Goal: Task Accomplishment & Management: Use online tool/utility

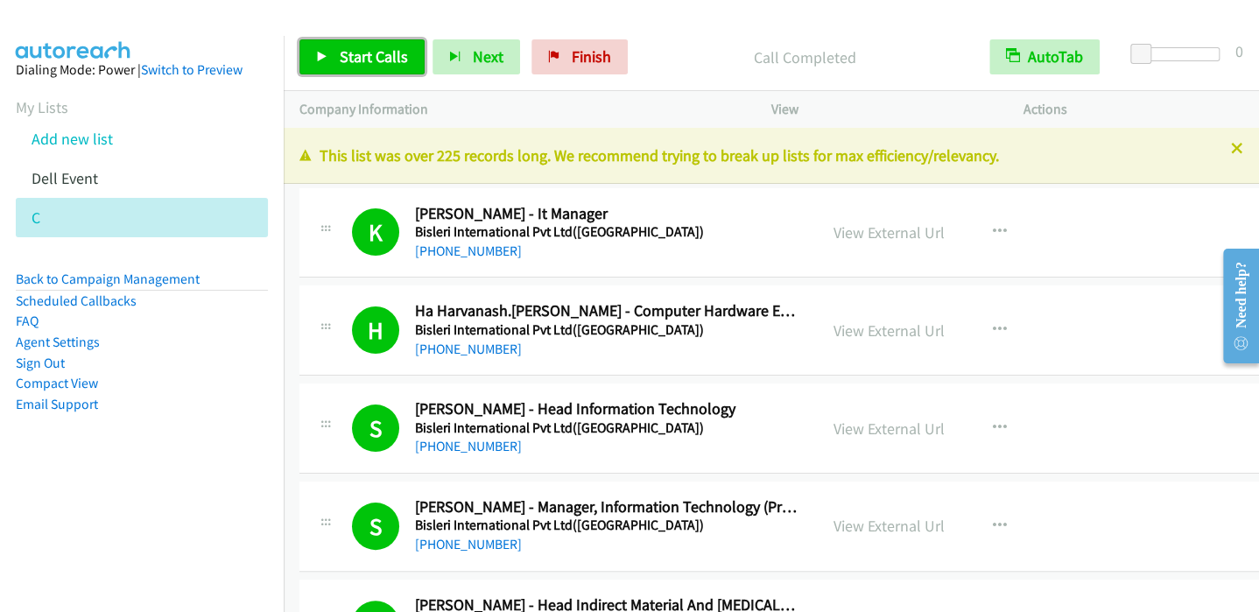
click at [342, 58] on span "Start Calls" at bounding box center [374, 56] width 68 height 20
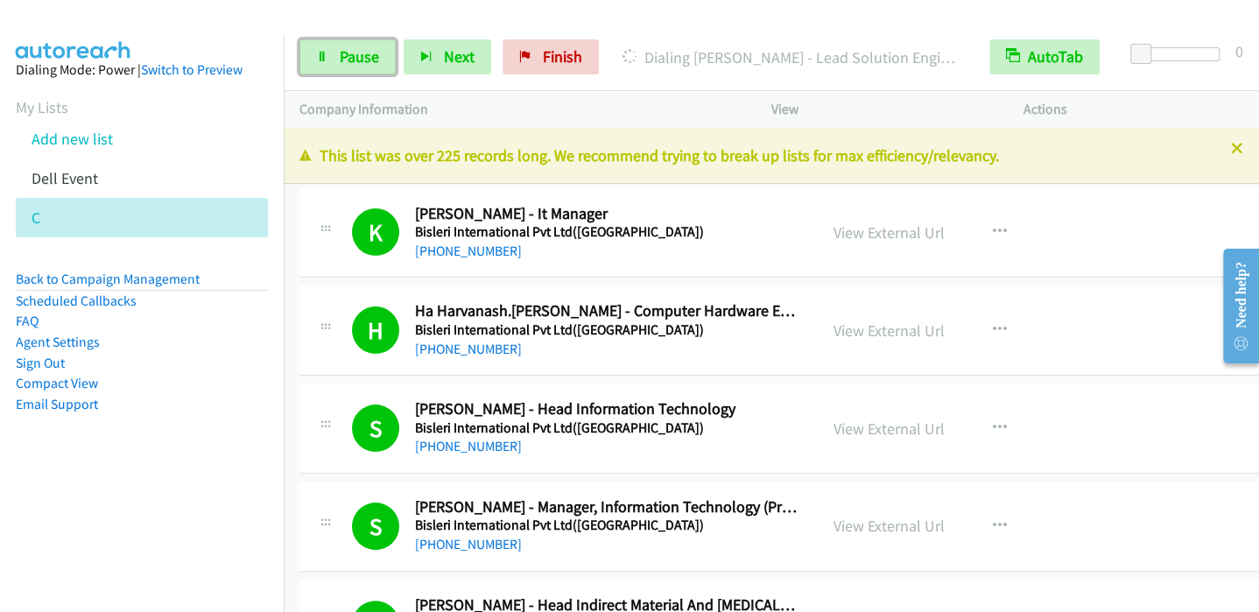
drag, startPoint x: 345, startPoint y: 55, endPoint x: 389, endPoint y: 1, distance: 69.8
click at [346, 55] on span "Pause" at bounding box center [359, 56] width 39 height 20
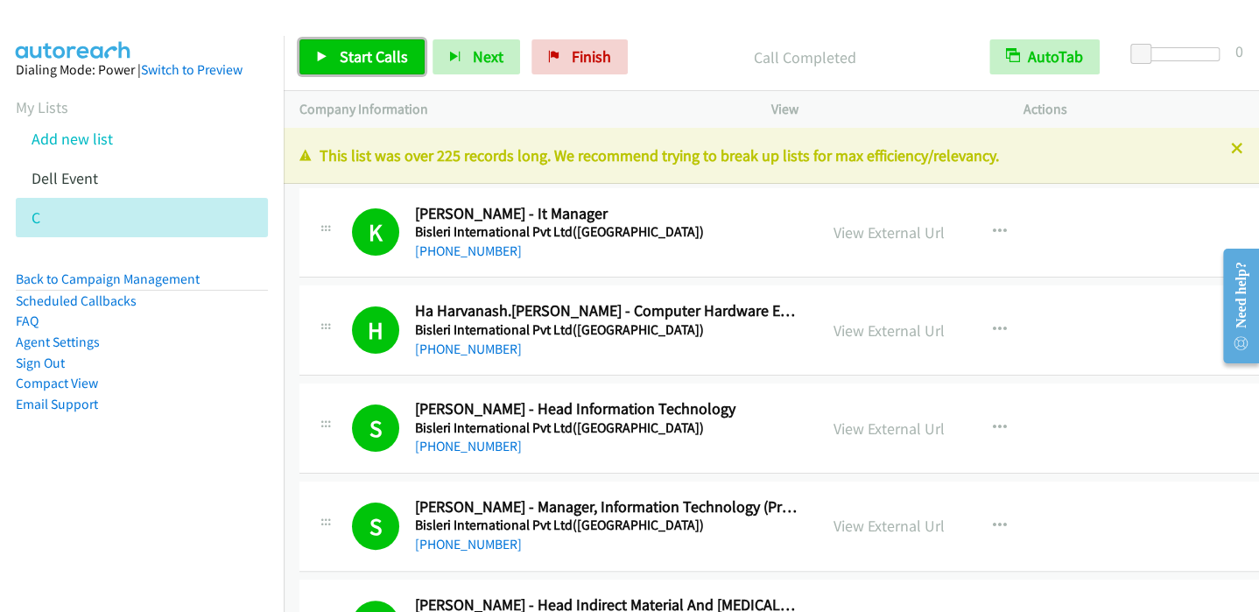
click at [347, 71] on link "Start Calls" at bounding box center [362, 56] width 125 height 35
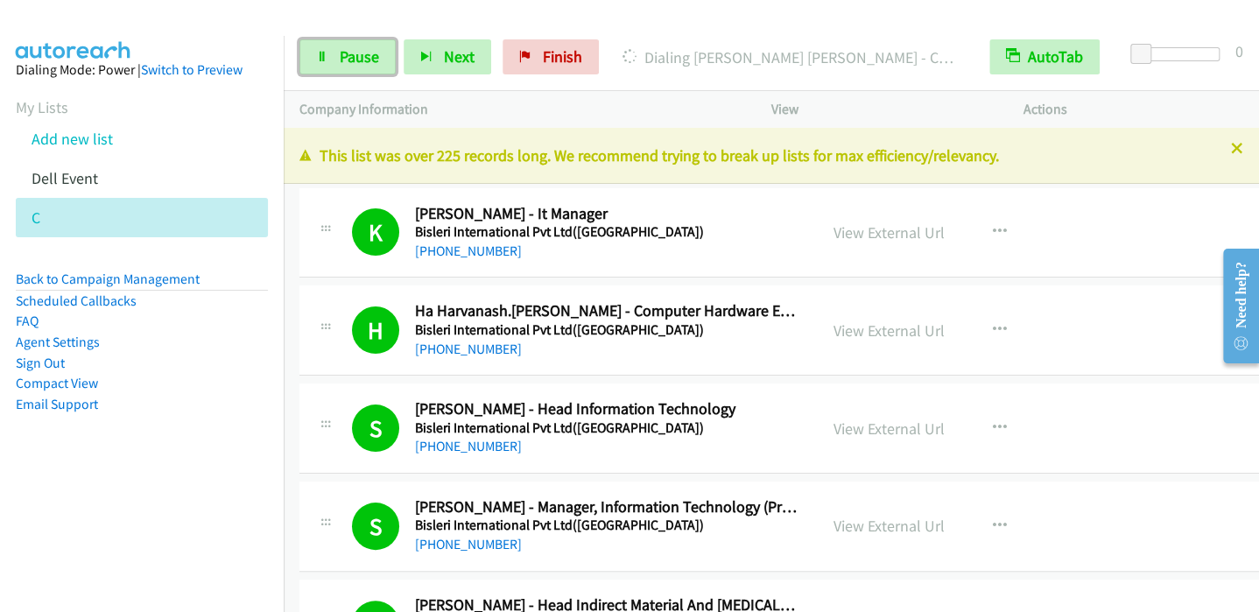
drag, startPoint x: 356, startPoint y: 58, endPoint x: 375, endPoint y: 30, distance: 34.0
click at [356, 55] on span "Pause" at bounding box center [359, 56] width 39 height 20
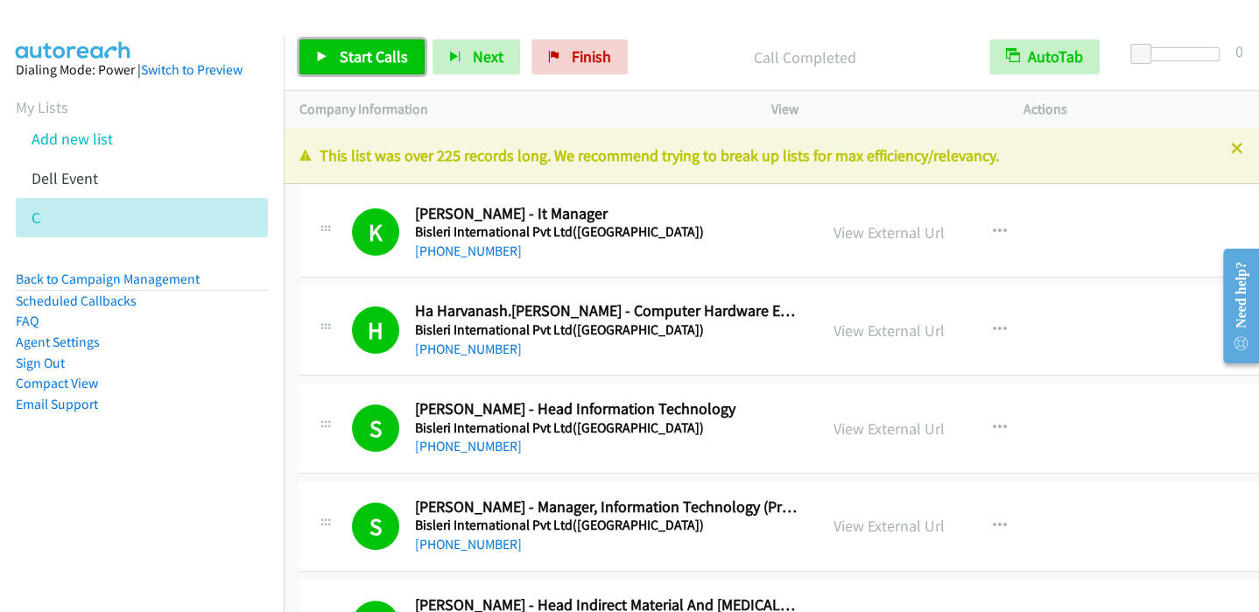
click at [343, 64] on span "Start Calls" at bounding box center [374, 56] width 68 height 20
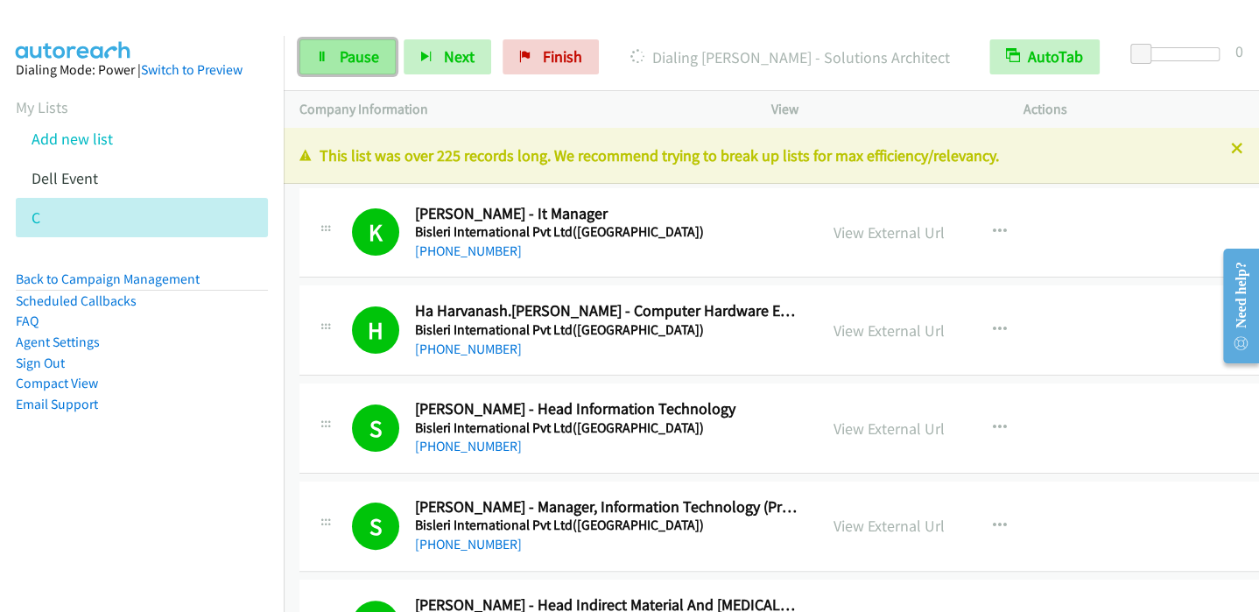
click at [346, 59] on span "Pause" at bounding box center [359, 56] width 39 height 20
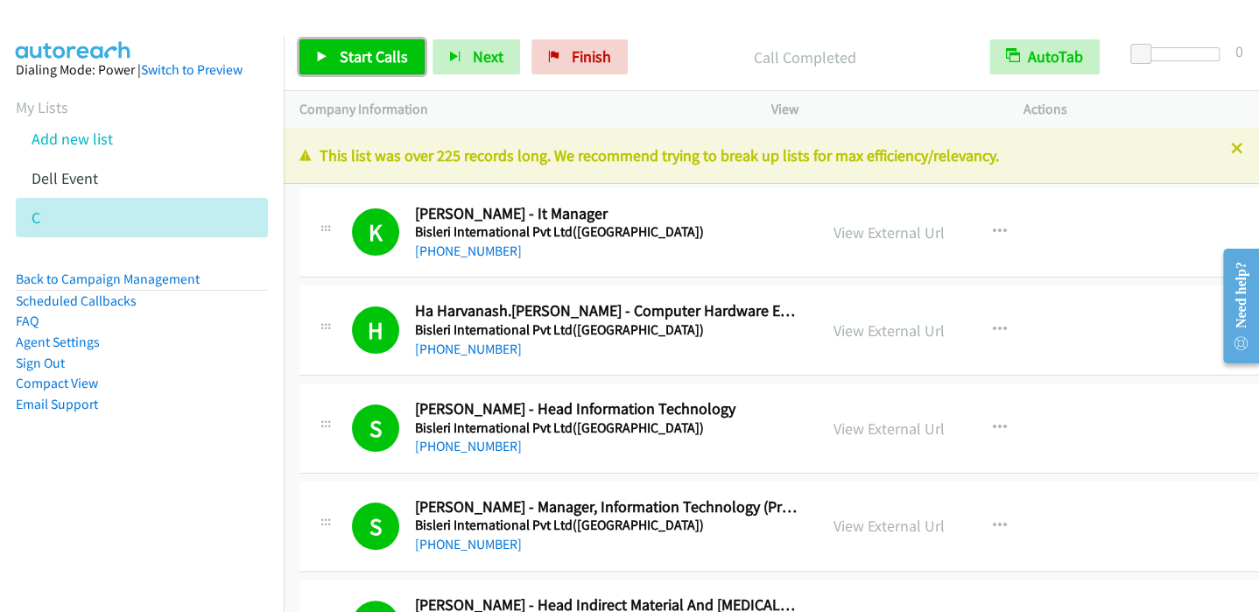
click at [354, 55] on span "Start Calls" at bounding box center [374, 56] width 68 height 20
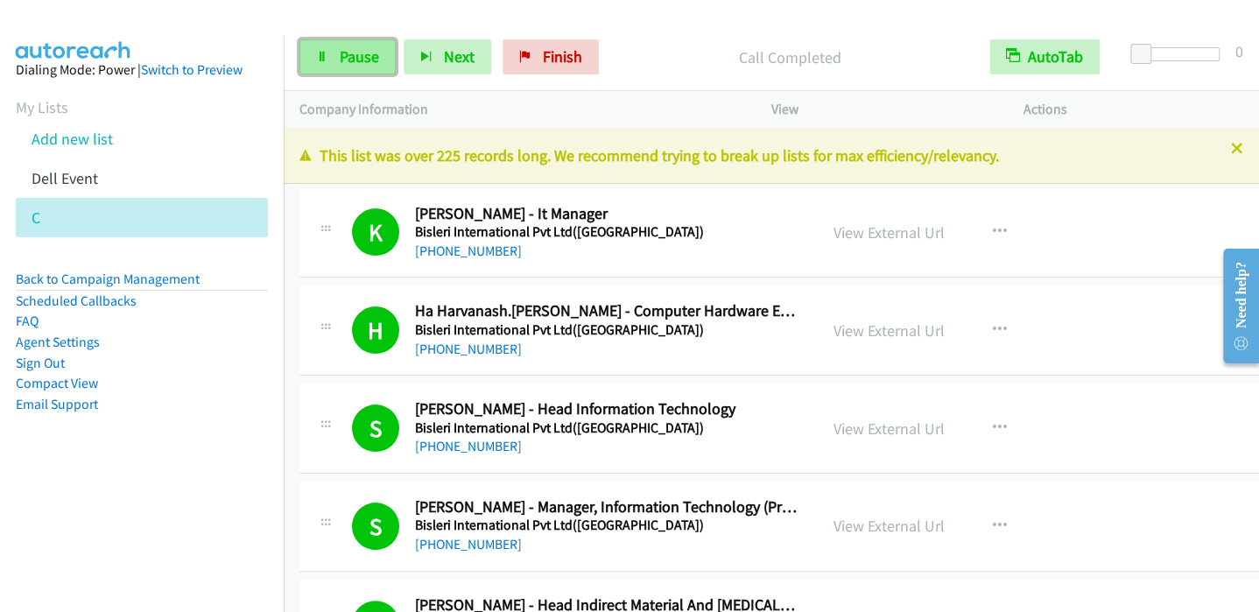
click at [351, 69] on link "Pause" at bounding box center [348, 56] width 96 height 35
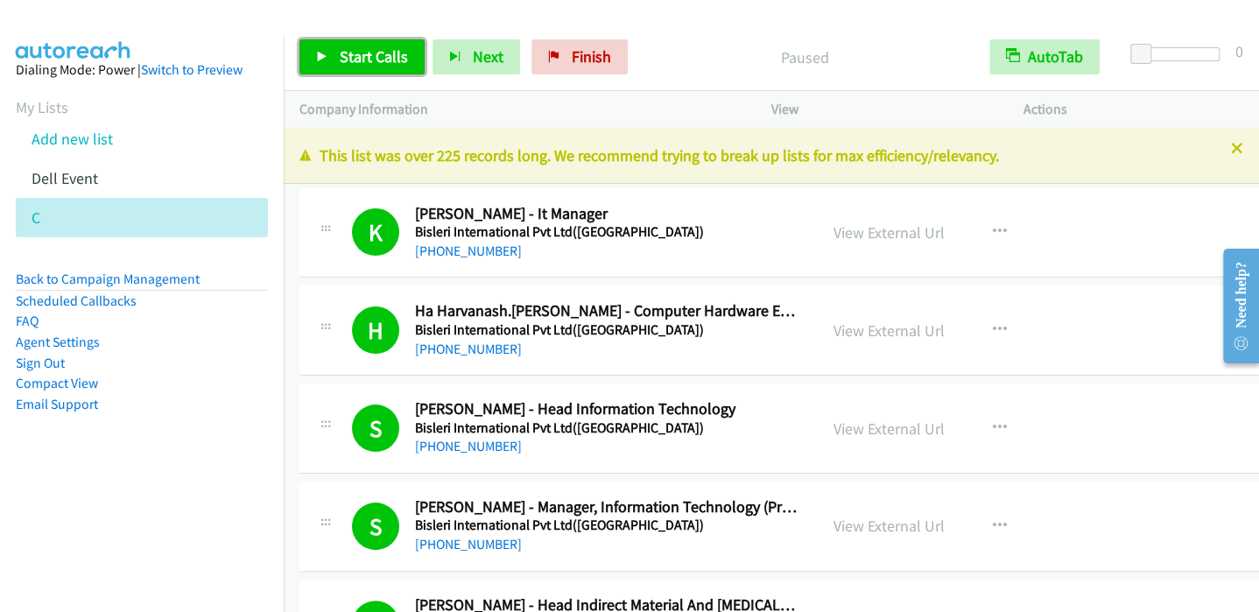
click at [349, 66] on link "Start Calls" at bounding box center [362, 56] width 125 height 35
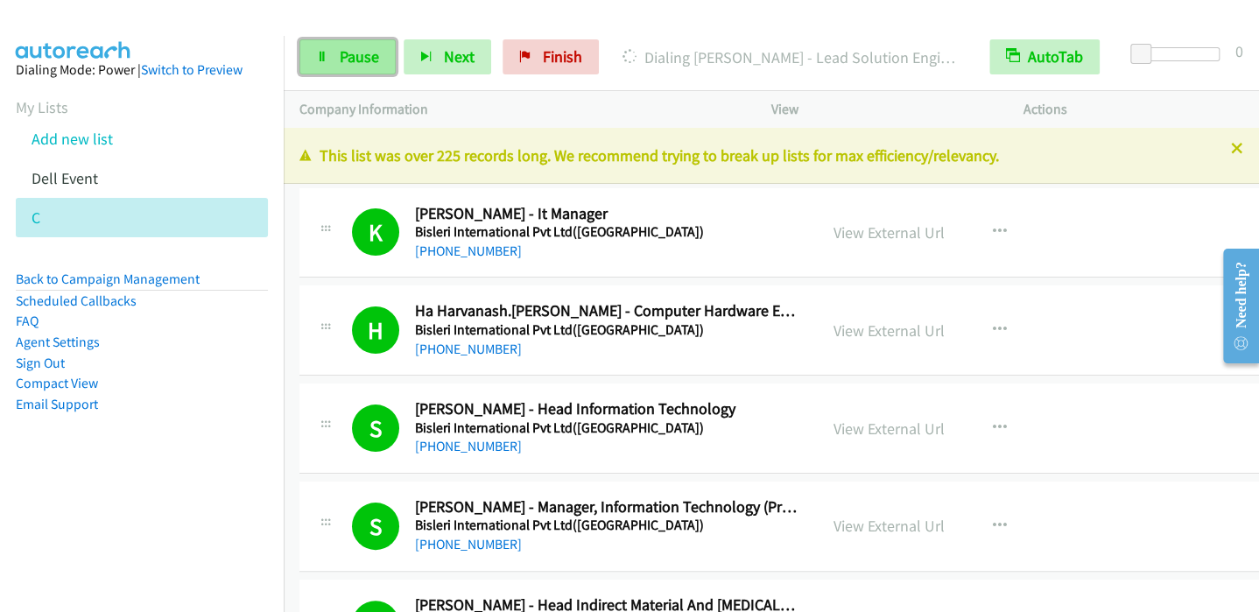
click at [363, 59] on span "Pause" at bounding box center [359, 56] width 39 height 20
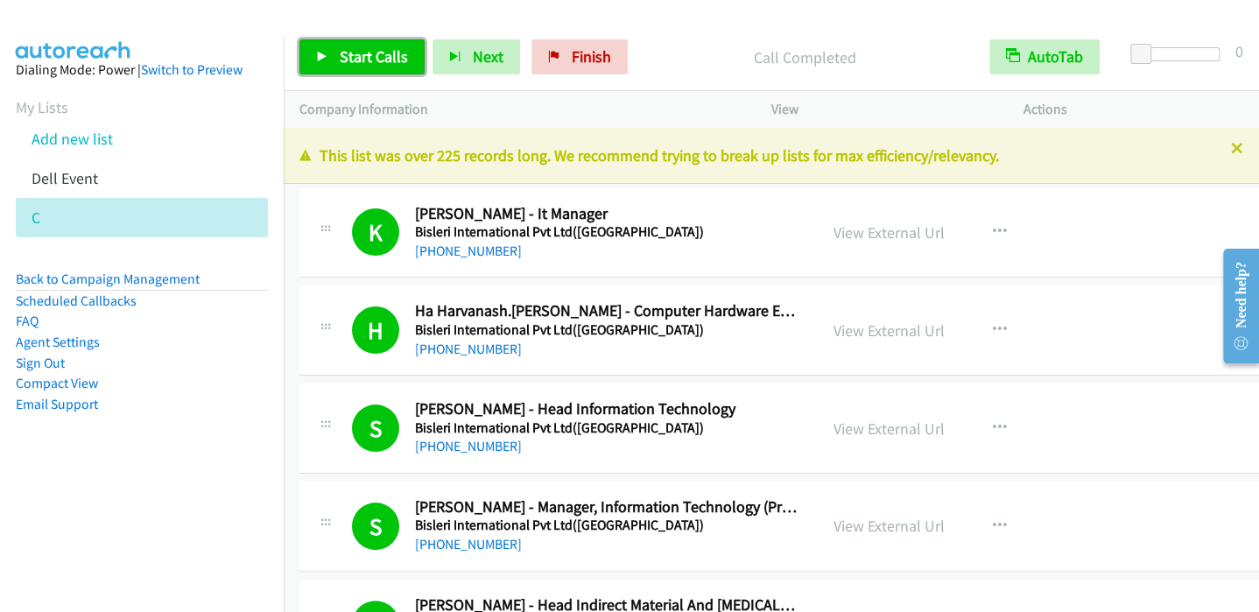
click at [350, 59] on span "Start Calls" at bounding box center [374, 56] width 68 height 20
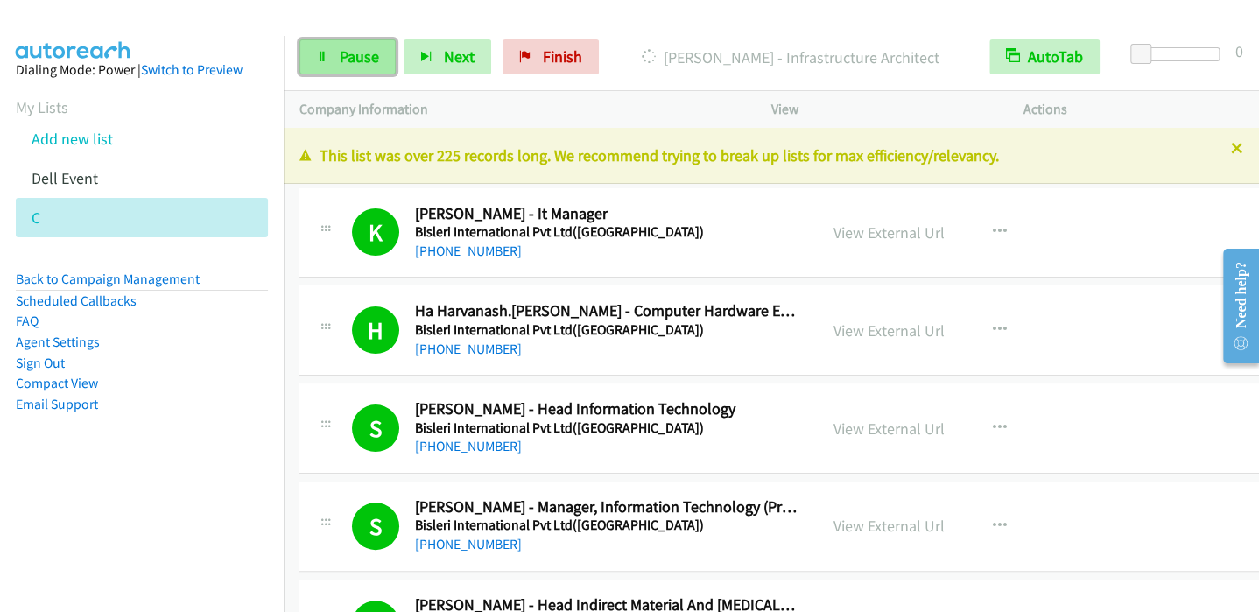
click at [363, 59] on span "Pause" at bounding box center [359, 56] width 39 height 20
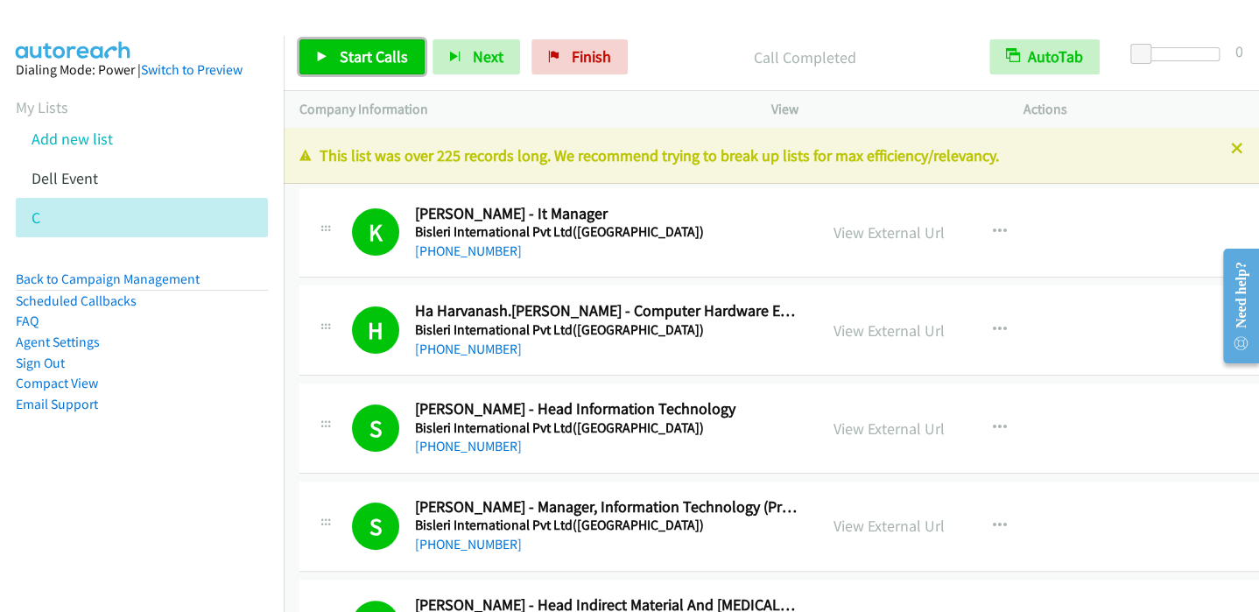
click at [338, 74] on link "Start Calls" at bounding box center [362, 56] width 125 height 35
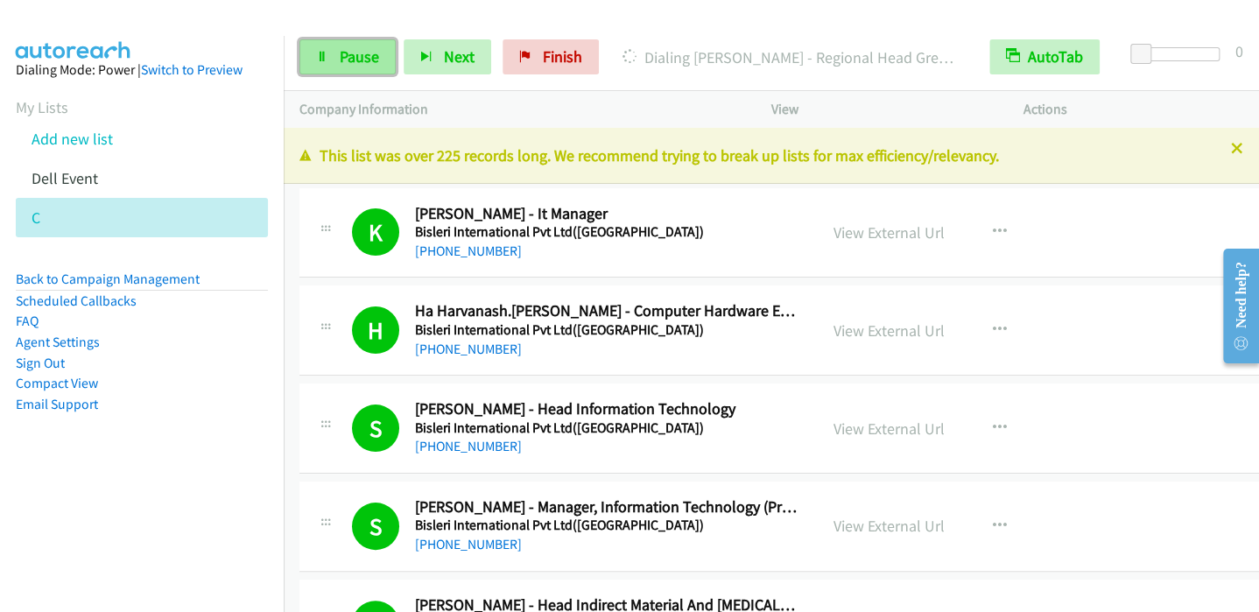
click at [347, 54] on span "Pause" at bounding box center [359, 56] width 39 height 20
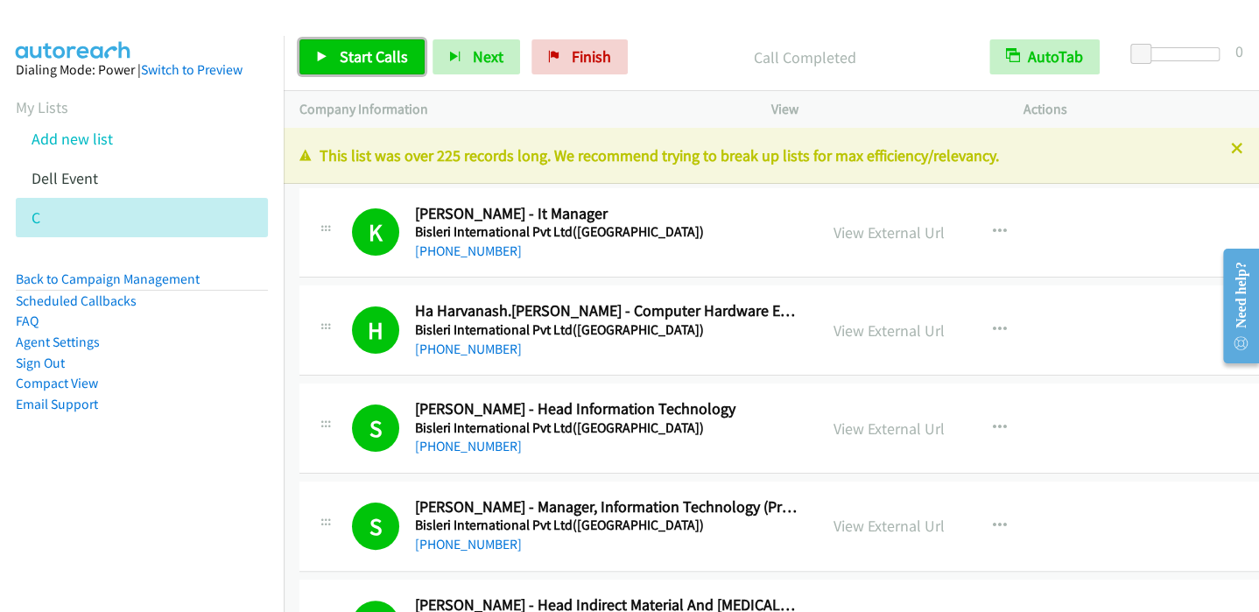
click at [340, 64] on span "Start Calls" at bounding box center [374, 56] width 68 height 20
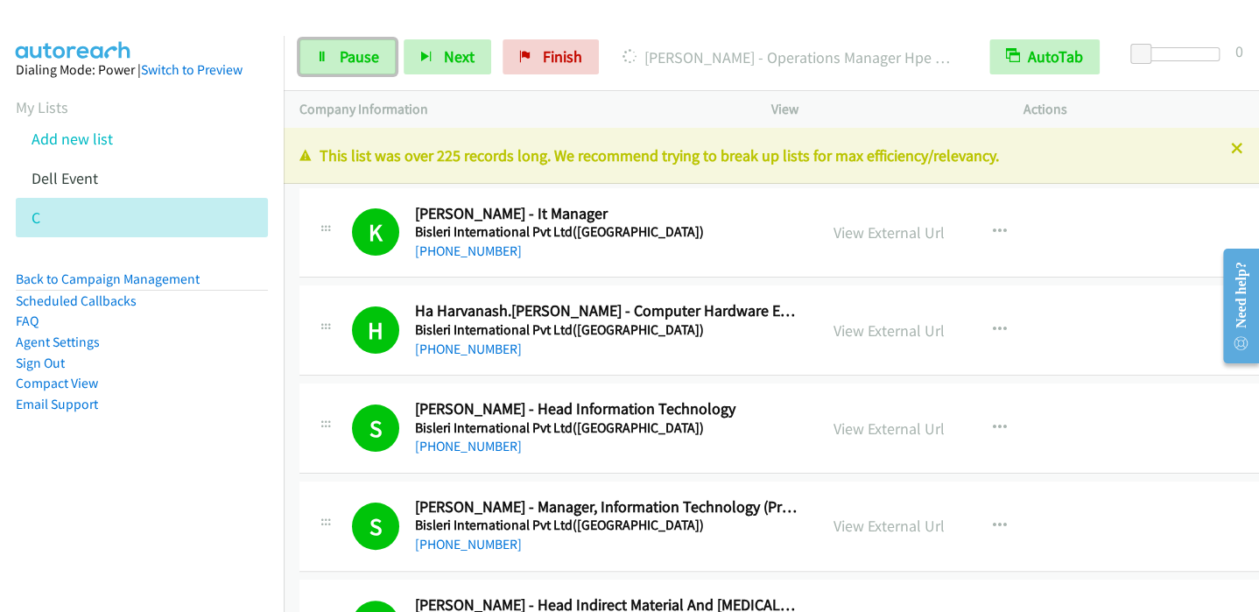
drag, startPoint x: 344, startPoint y: 58, endPoint x: 416, endPoint y: 3, distance: 90.6
click at [344, 57] on span "Pause" at bounding box center [359, 56] width 39 height 20
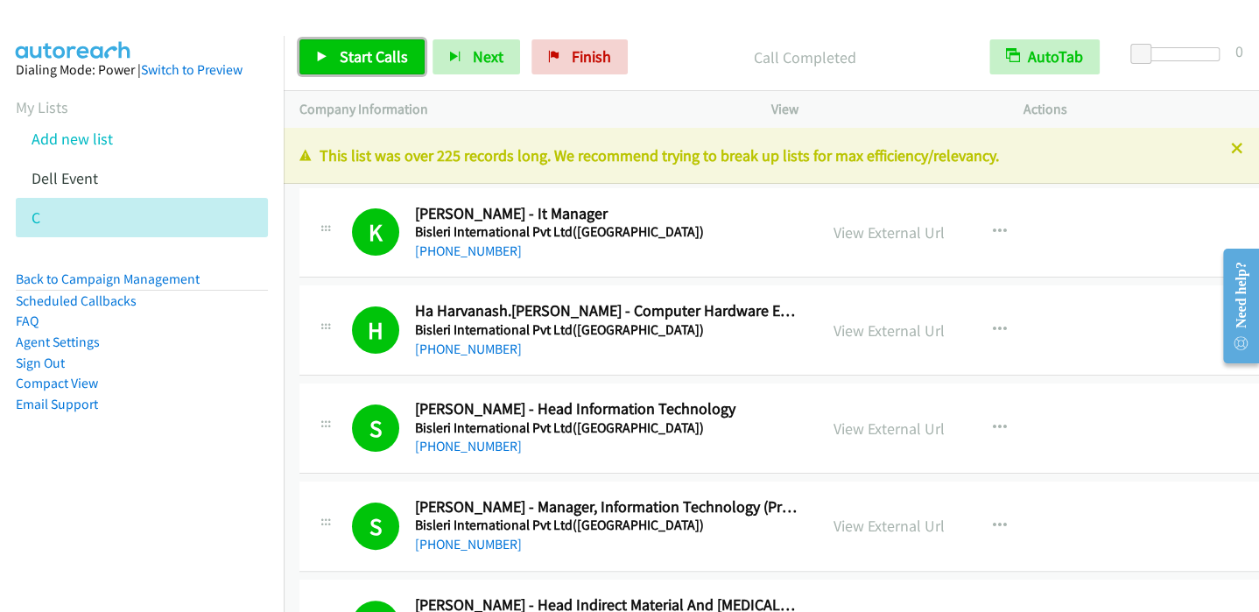
click at [354, 52] on span "Start Calls" at bounding box center [374, 56] width 68 height 20
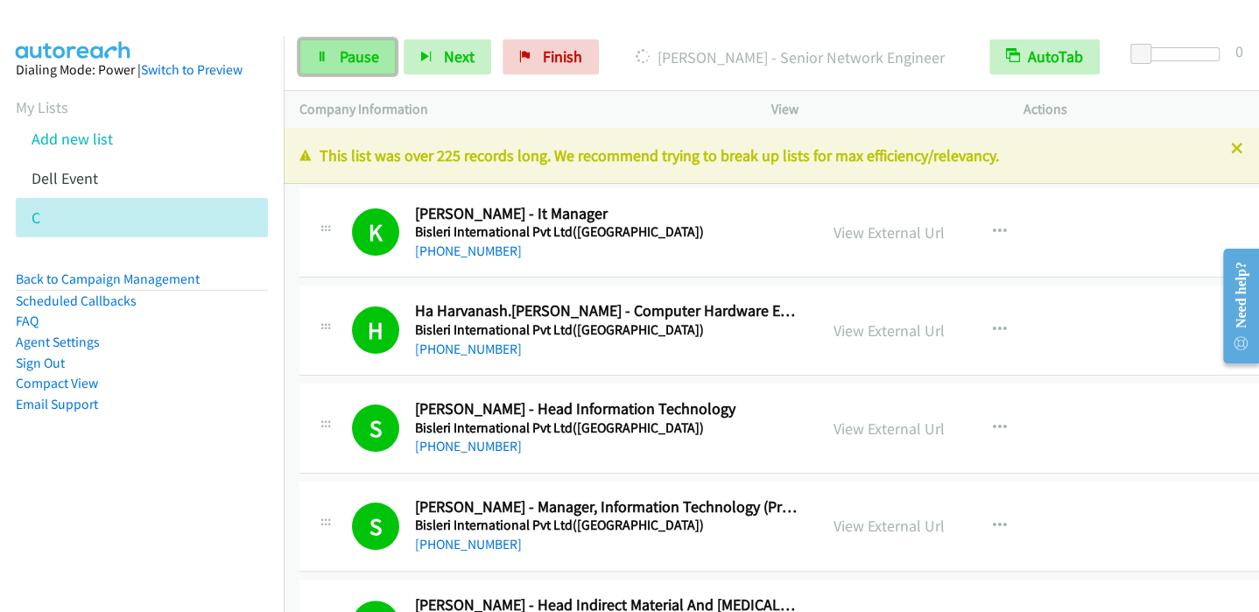
click at [371, 55] on span "Pause" at bounding box center [359, 56] width 39 height 20
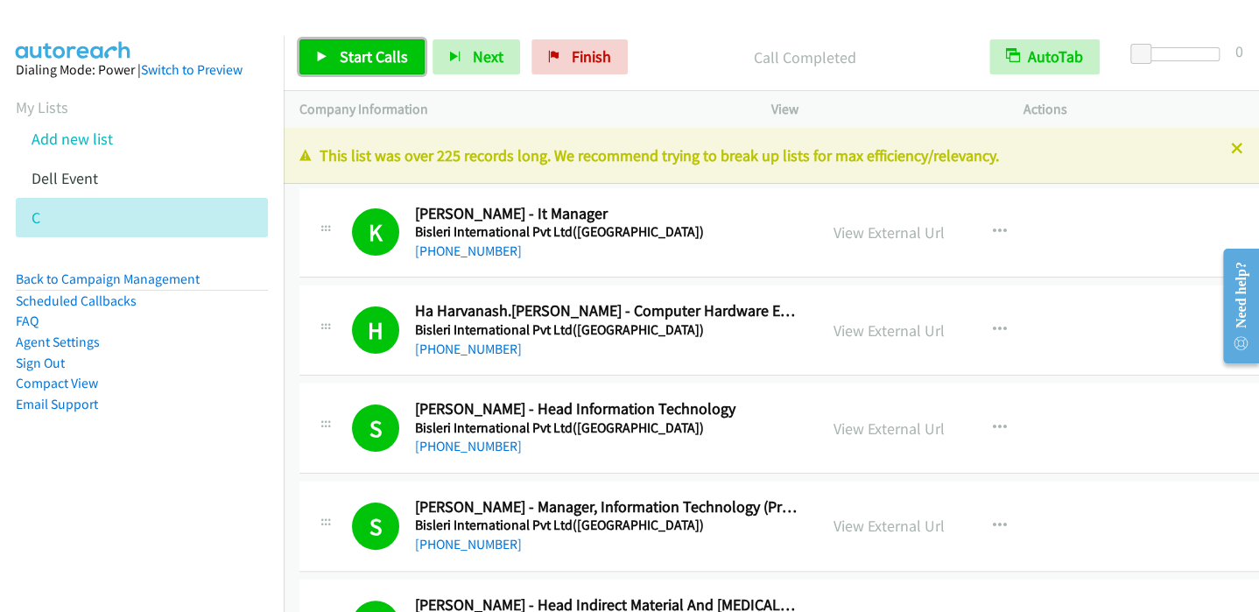
click at [340, 58] on span "Start Calls" at bounding box center [374, 56] width 68 height 20
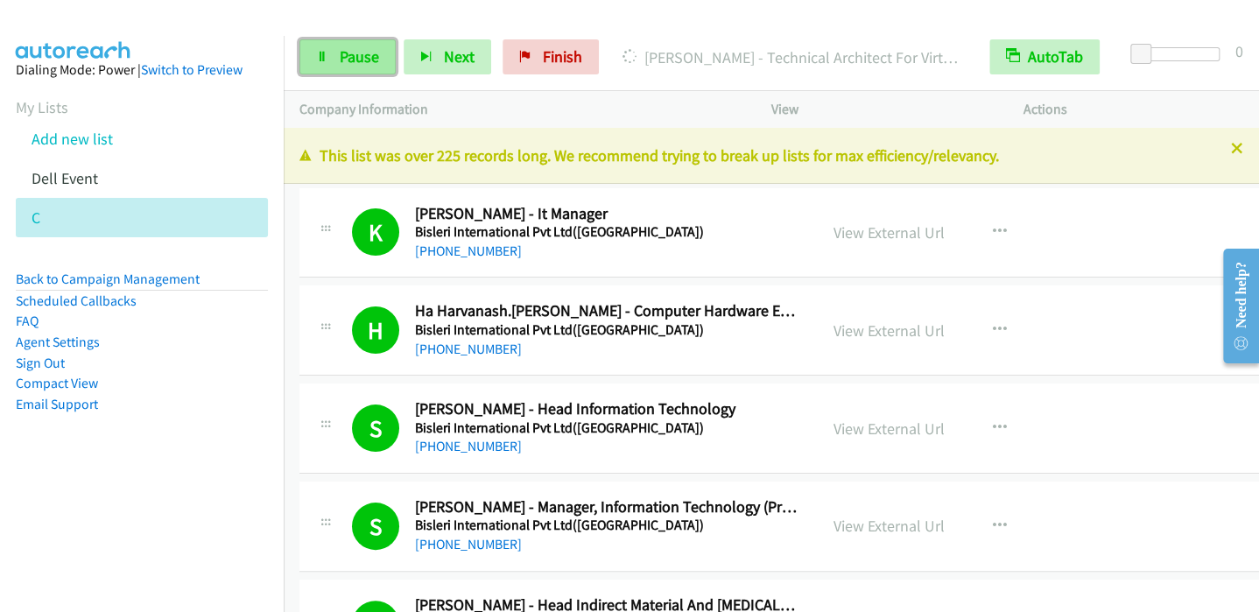
click at [366, 65] on span "Pause" at bounding box center [359, 56] width 39 height 20
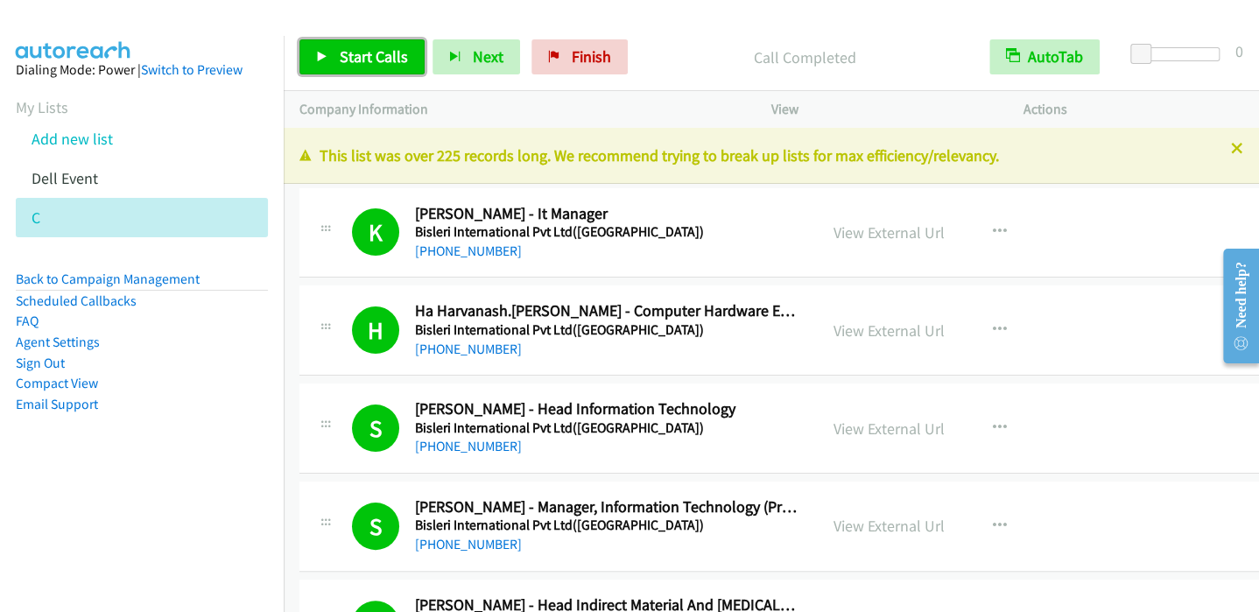
click at [348, 55] on span "Start Calls" at bounding box center [374, 56] width 68 height 20
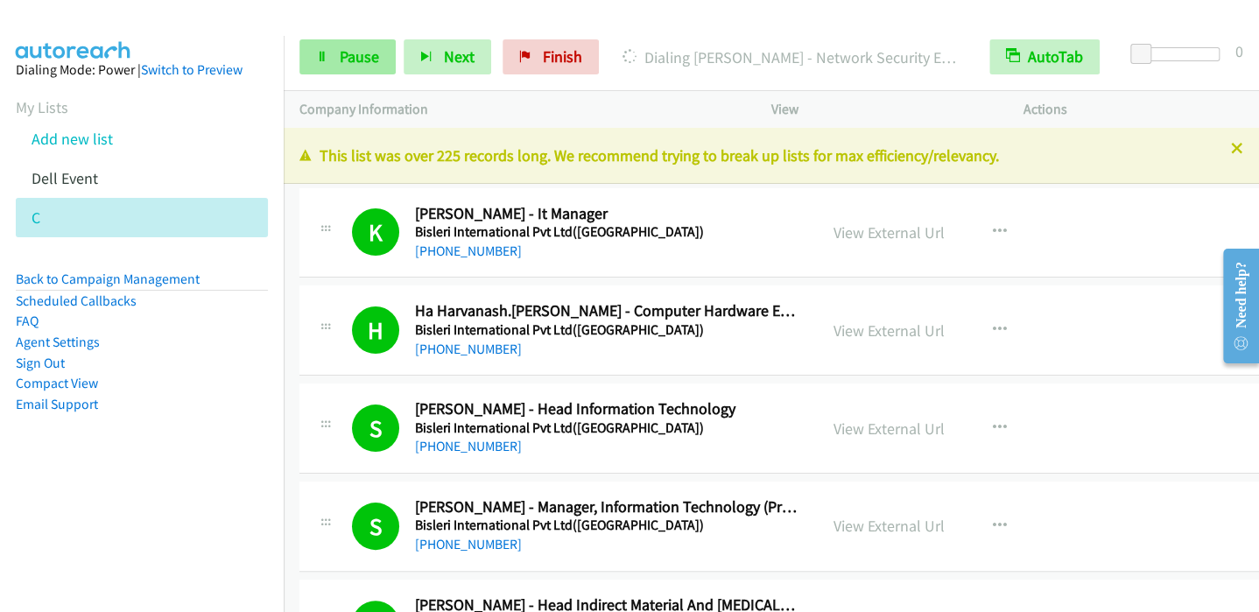
click at [357, 76] on div "Start Calls Pause Next Finish Dialing [PERSON_NAME] - Network Security Engineer…" at bounding box center [772, 57] width 976 height 67
click at [361, 60] on span "Pause" at bounding box center [359, 56] width 39 height 20
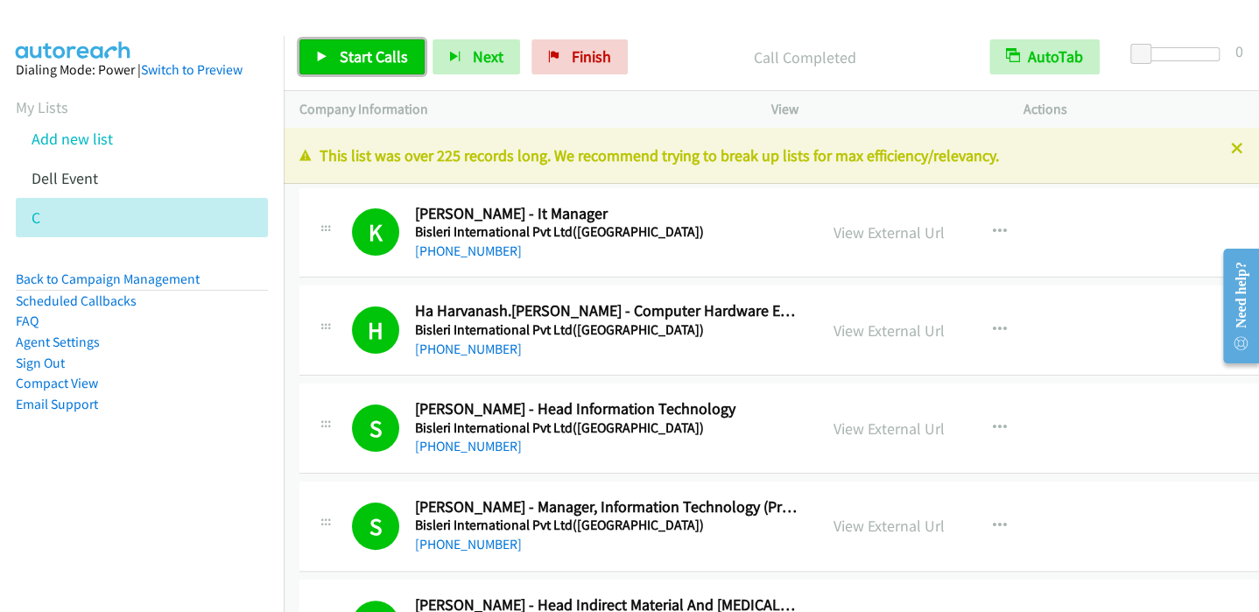
click at [365, 55] on span "Start Calls" at bounding box center [374, 56] width 68 height 20
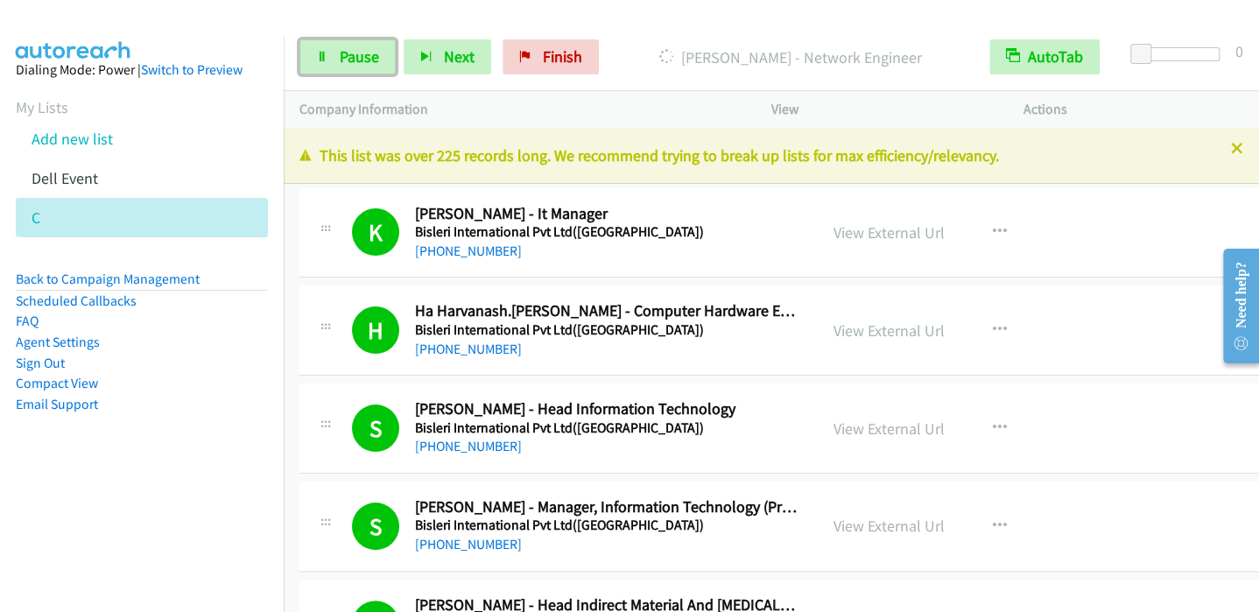
drag, startPoint x: 347, startPoint y: 53, endPoint x: 381, endPoint y: 9, distance: 55.5
click at [347, 53] on span "Pause" at bounding box center [359, 56] width 39 height 20
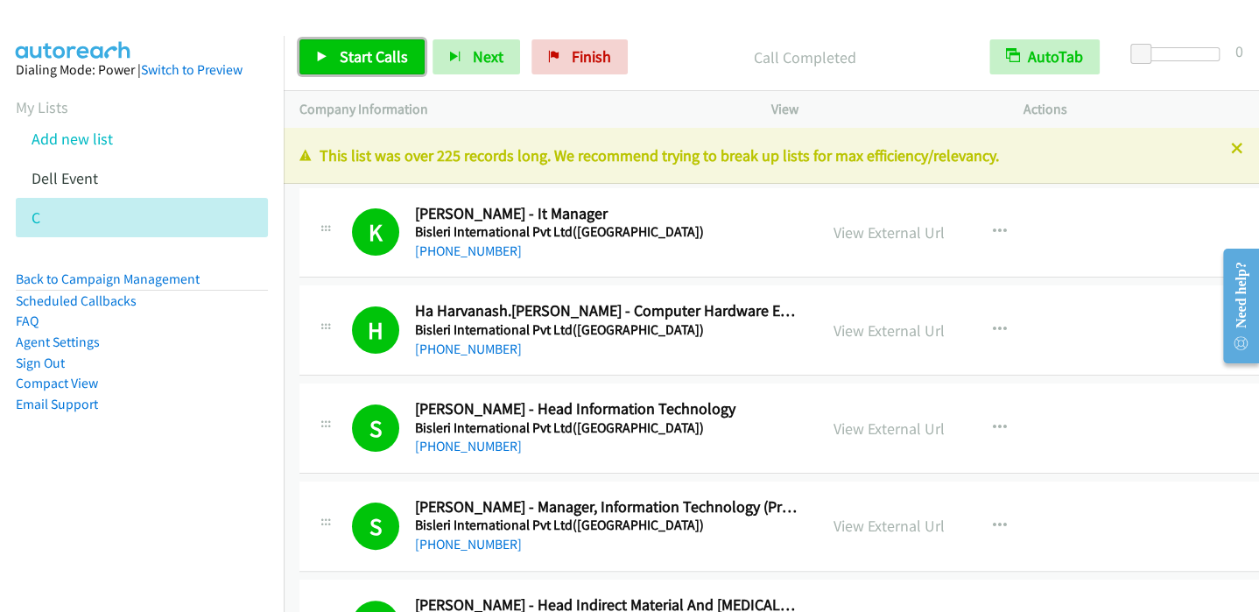
click at [357, 59] on span "Start Calls" at bounding box center [374, 56] width 68 height 20
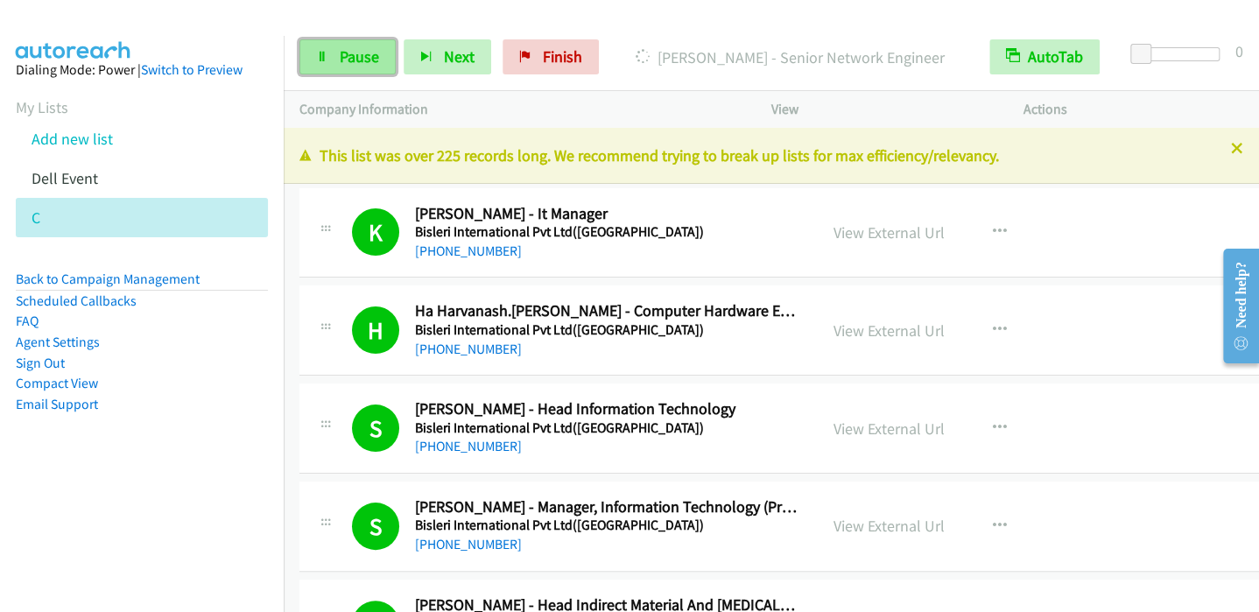
click at [370, 55] on span "Pause" at bounding box center [359, 56] width 39 height 20
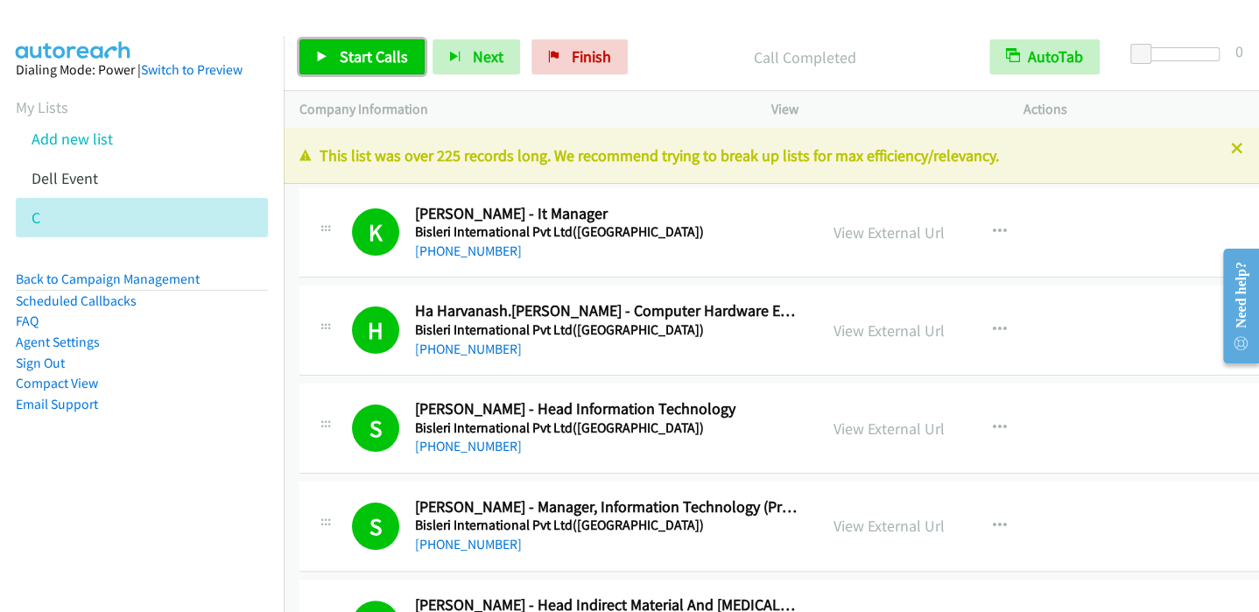
click at [355, 55] on span "Start Calls" at bounding box center [374, 56] width 68 height 20
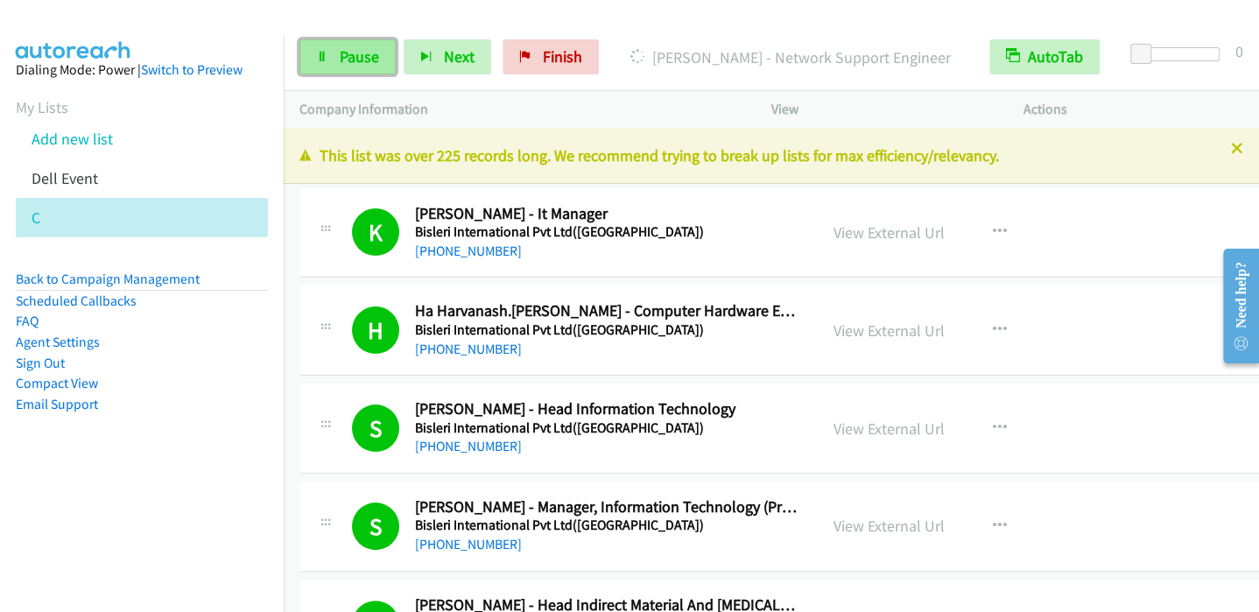
drag, startPoint x: 336, startPoint y: 65, endPoint x: 361, endPoint y: 44, distance: 32.3
click at [336, 65] on link "Pause" at bounding box center [348, 56] width 96 height 35
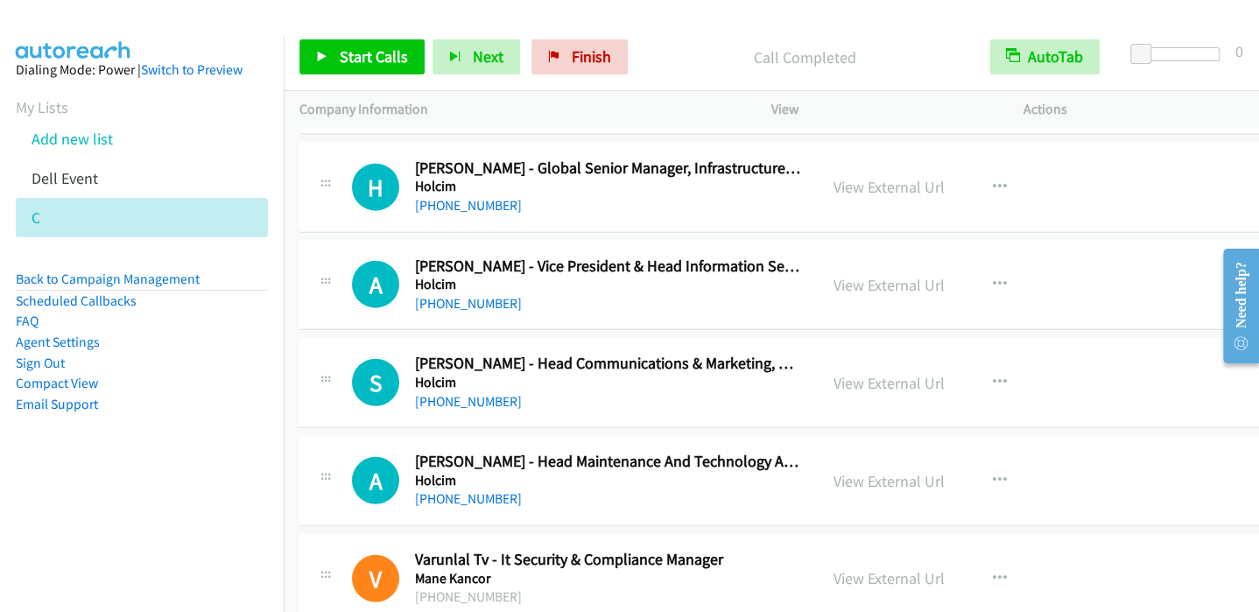
scroll to position [14275, 0]
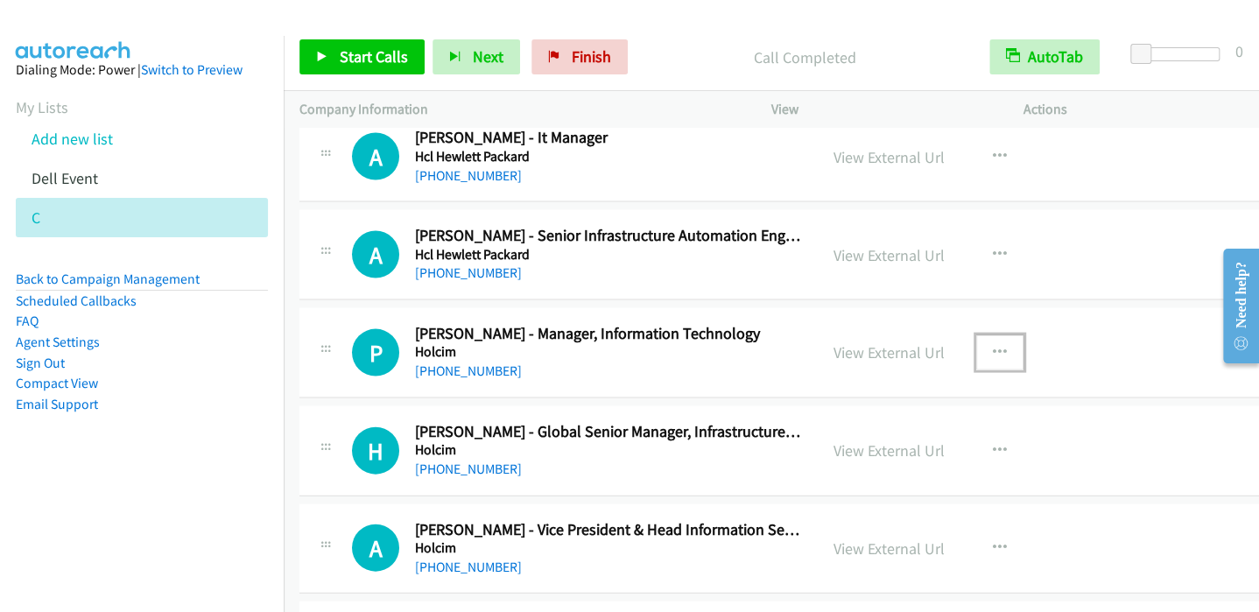
click at [993, 345] on icon "button" at bounding box center [1000, 352] width 14 height 14
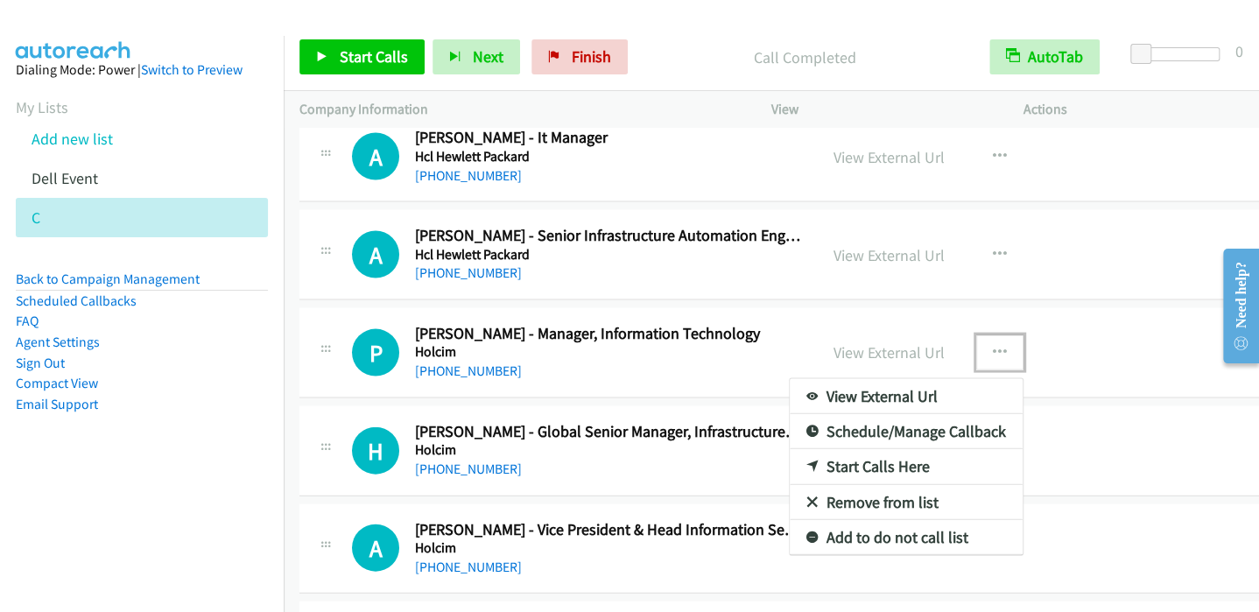
click at [807, 461] on icon at bounding box center [813, 467] width 12 height 12
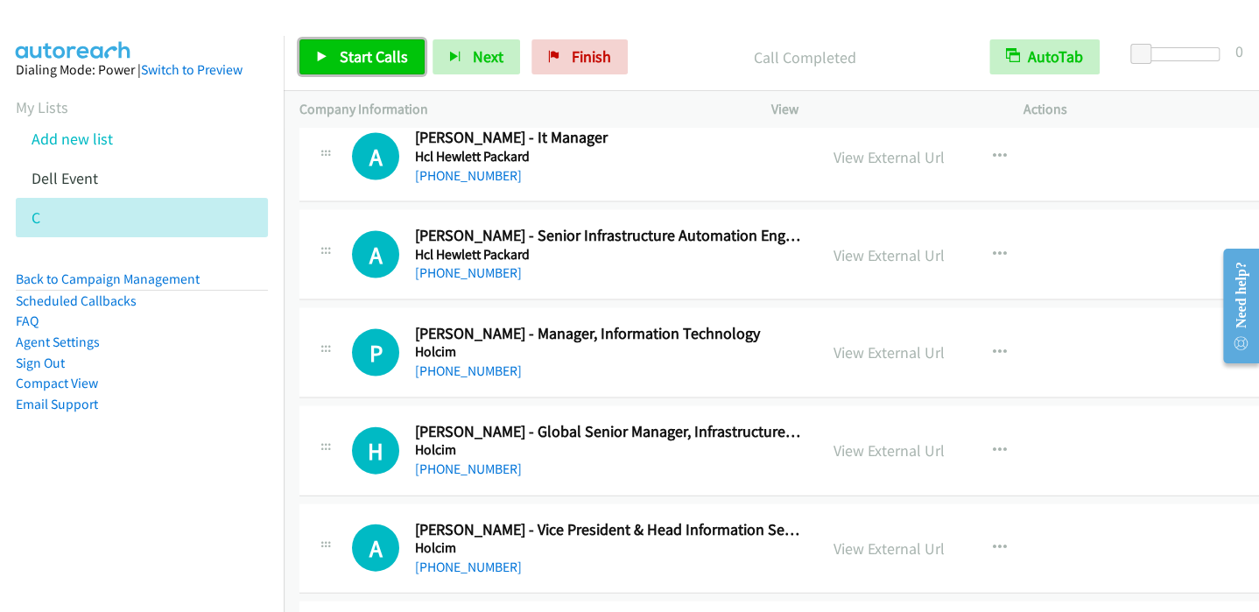
click at [361, 53] on span "Start Calls" at bounding box center [374, 56] width 68 height 20
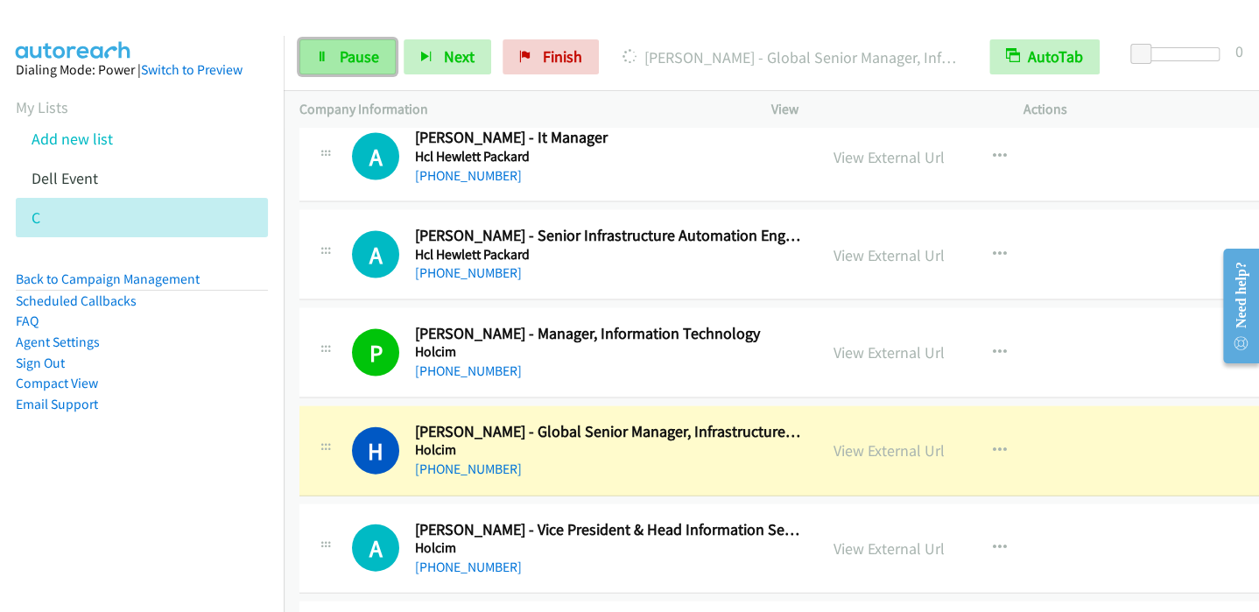
drag, startPoint x: 356, startPoint y: 48, endPoint x: 368, endPoint y: 43, distance: 12.5
click at [356, 48] on span "Pause" at bounding box center [359, 56] width 39 height 20
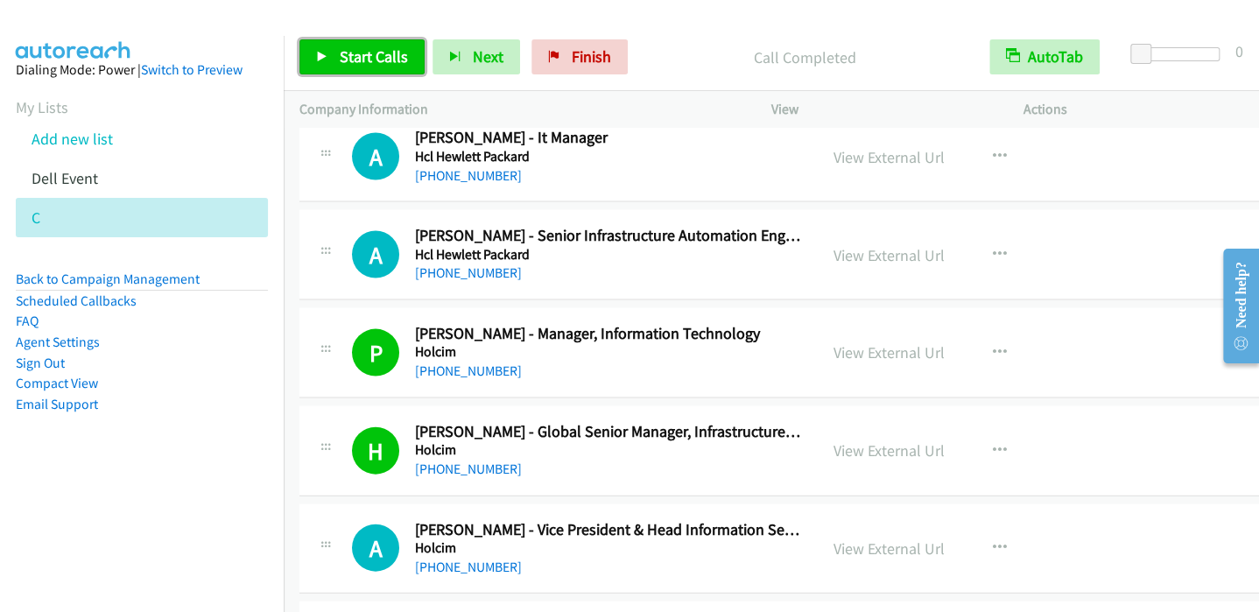
click at [345, 58] on span "Start Calls" at bounding box center [374, 56] width 68 height 20
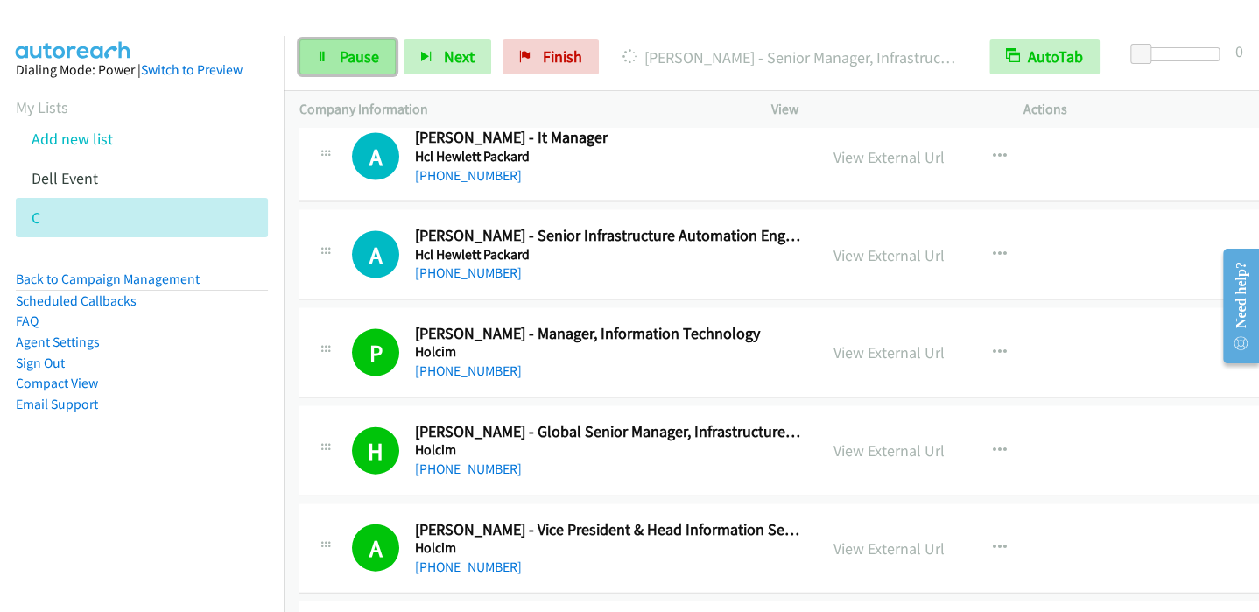
click at [364, 57] on span "Pause" at bounding box center [359, 56] width 39 height 20
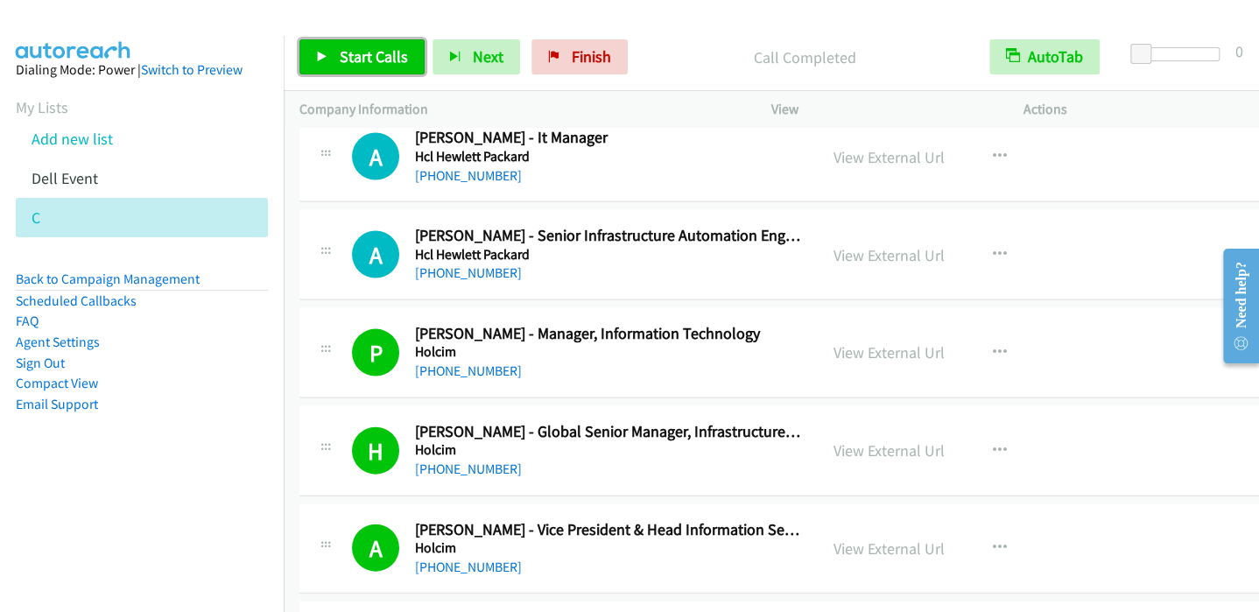
click at [367, 60] on span "Start Calls" at bounding box center [374, 56] width 68 height 20
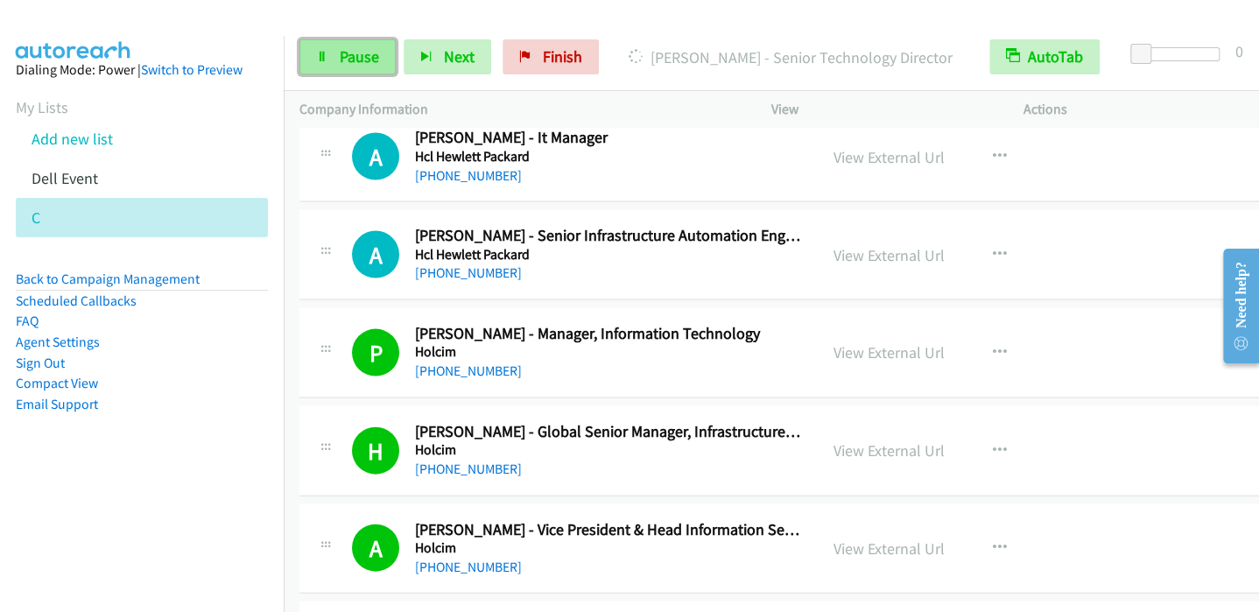
click at [356, 53] on span "Pause" at bounding box center [359, 56] width 39 height 20
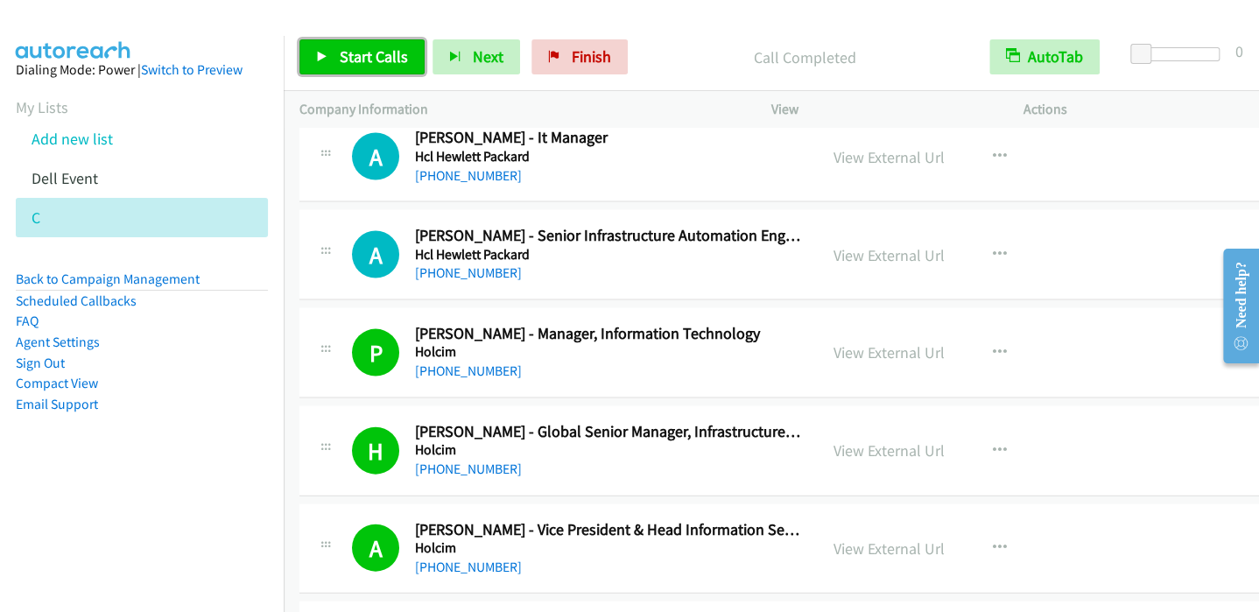
click at [348, 66] on span "Start Calls" at bounding box center [374, 56] width 68 height 20
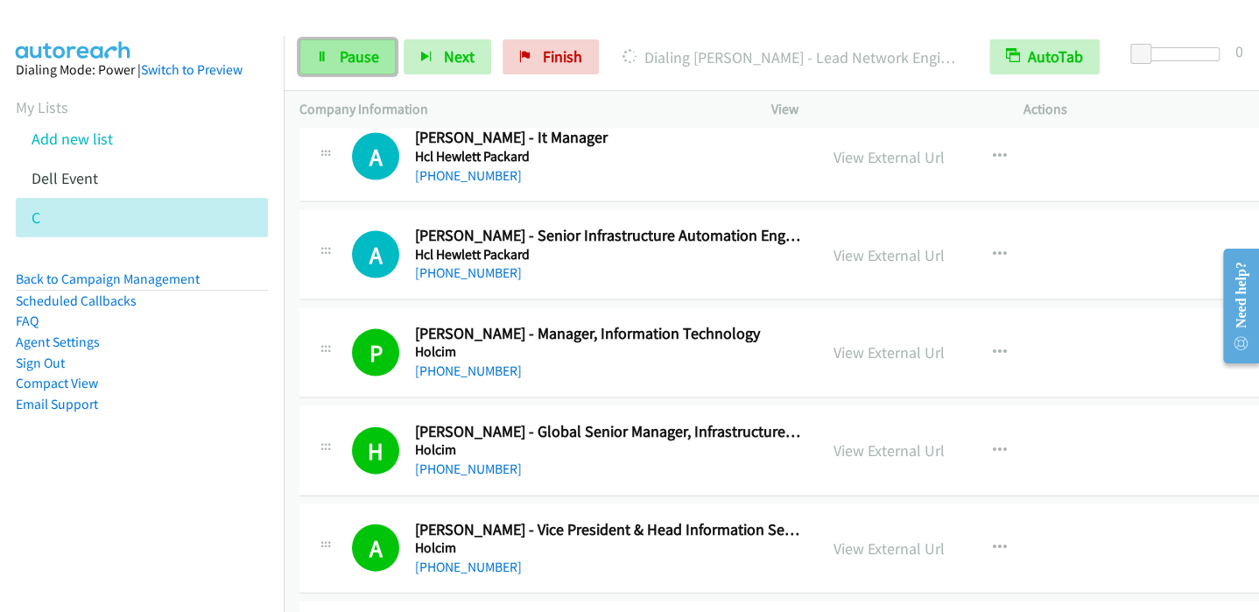
click at [342, 52] on span "Pause" at bounding box center [359, 56] width 39 height 20
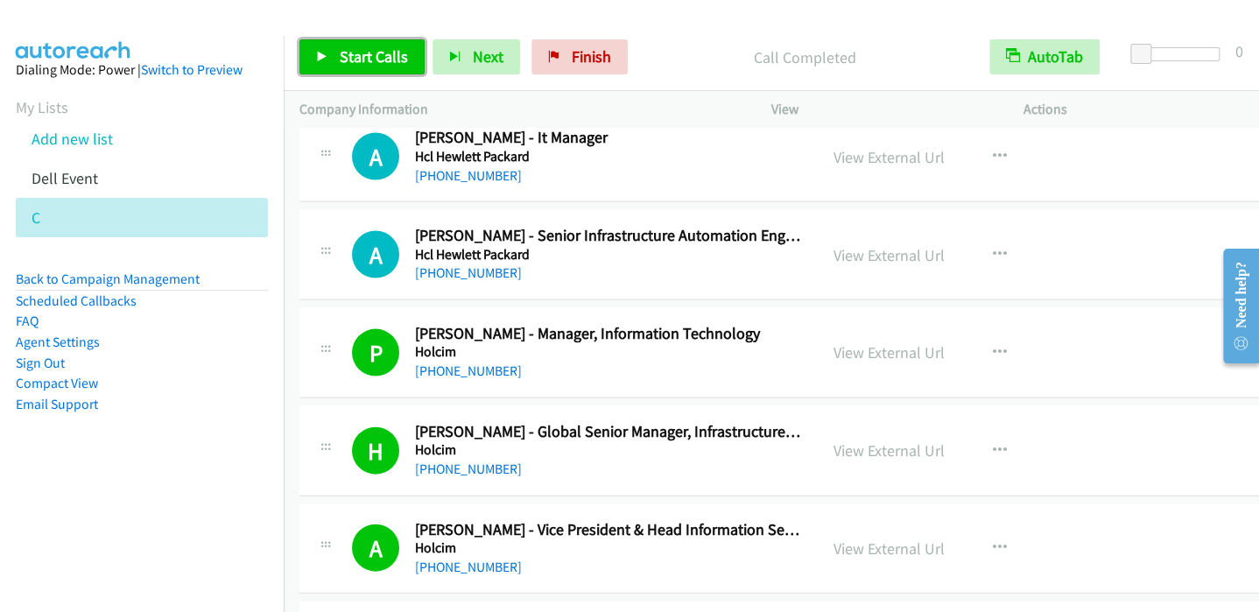
click at [342, 57] on span "Start Calls" at bounding box center [374, 56] width 68 height 20
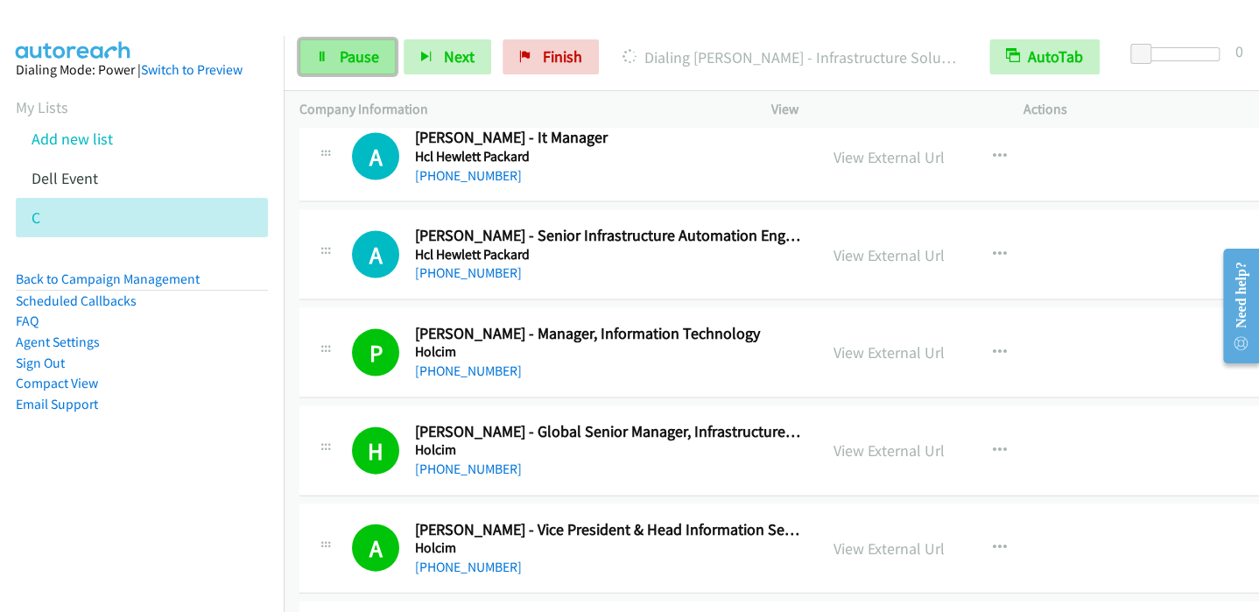
click at [337, 49] on link "Pause" at bounding box center [348, 56] width 96 height 35
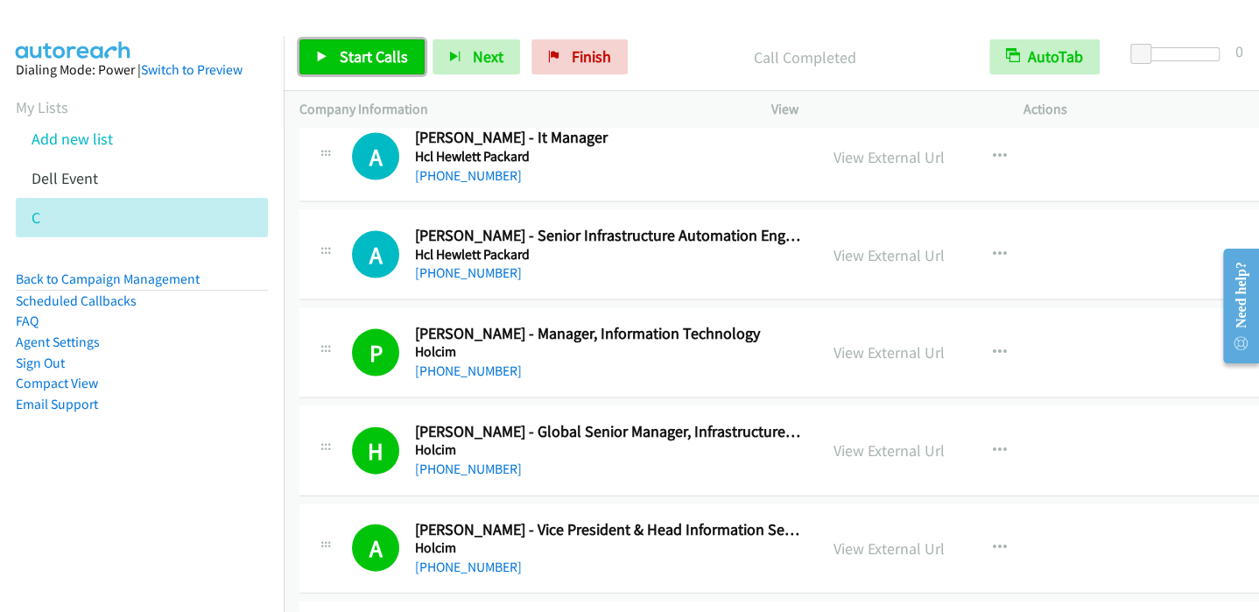
click at [341, 58] on span "Start Calls" at bounding box center [374, 56] width 68 height 20
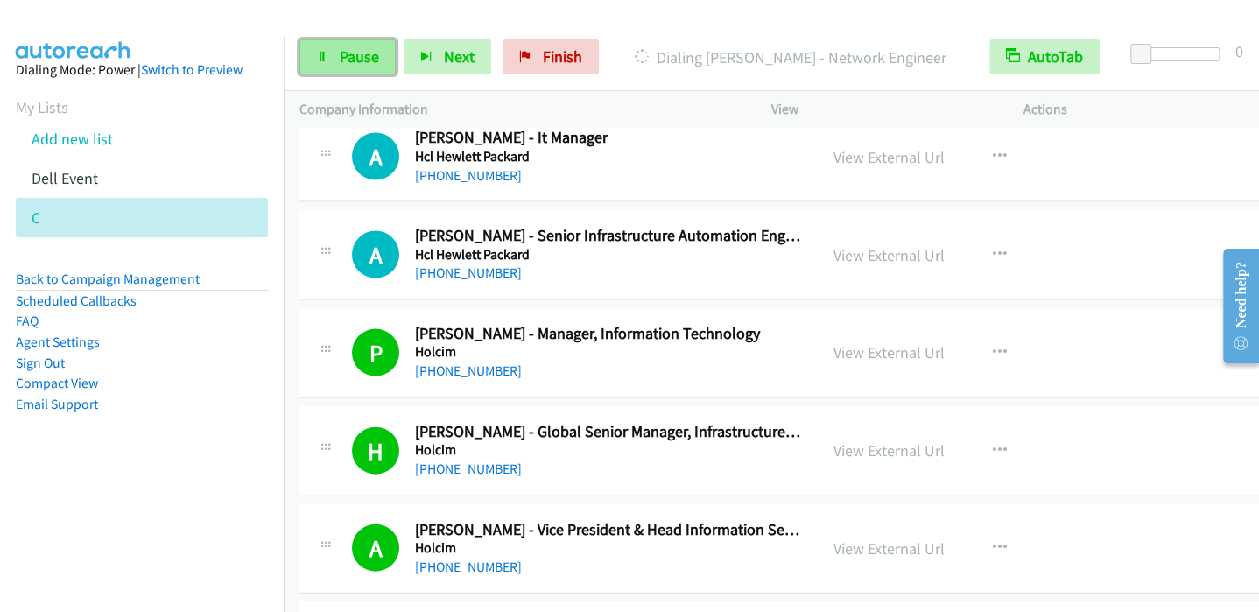
click at [330, 46] on link "Pause" at bounding box center [348, 56] width 96 height 35
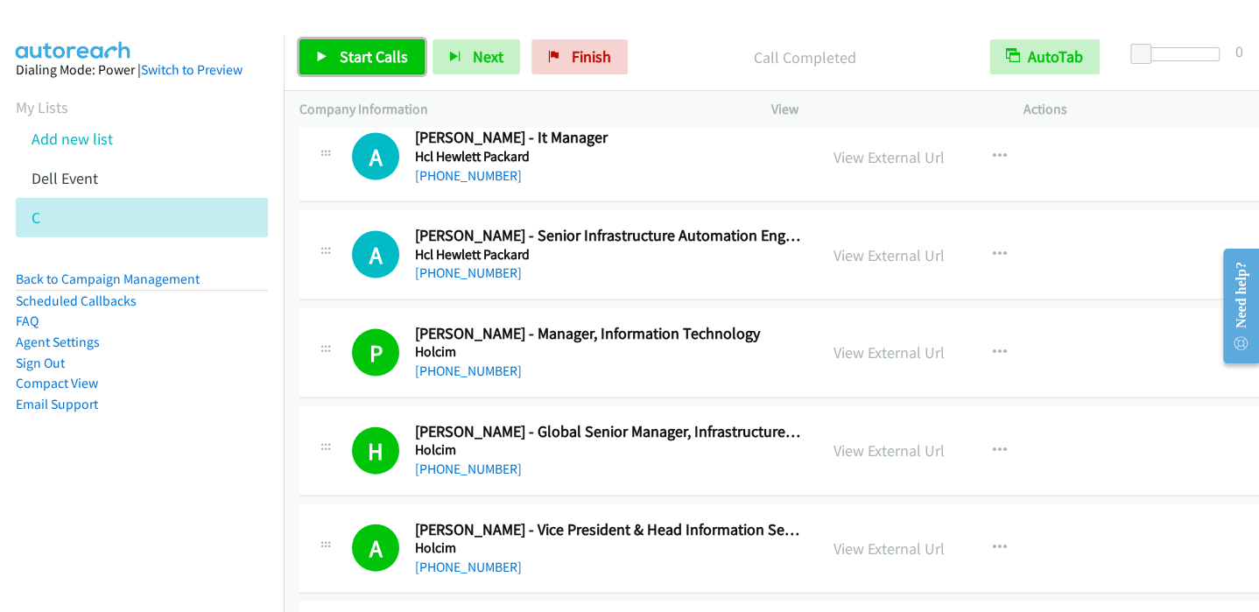
click at [341, 53] on span "Start Calls" at bounding box center [374, 56] width 68 height 20
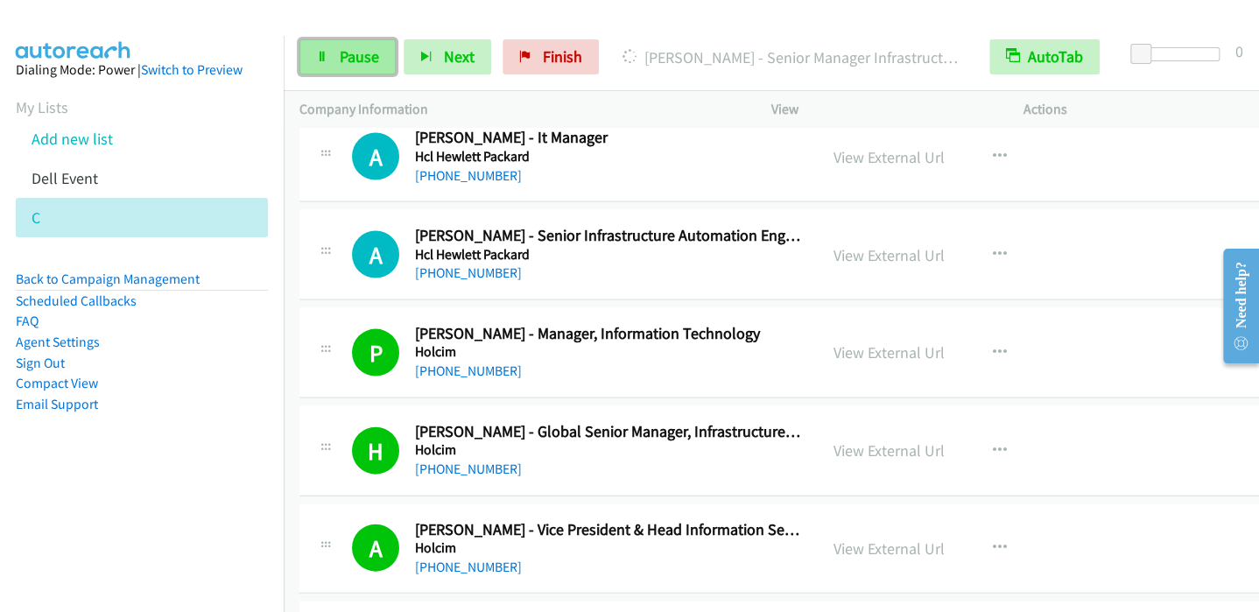
click at [329, 53] on link "Pause" at bounding box center [348, 56] width 96 height 35
